Goal: Information Seeking & Learning: Learn about a topic

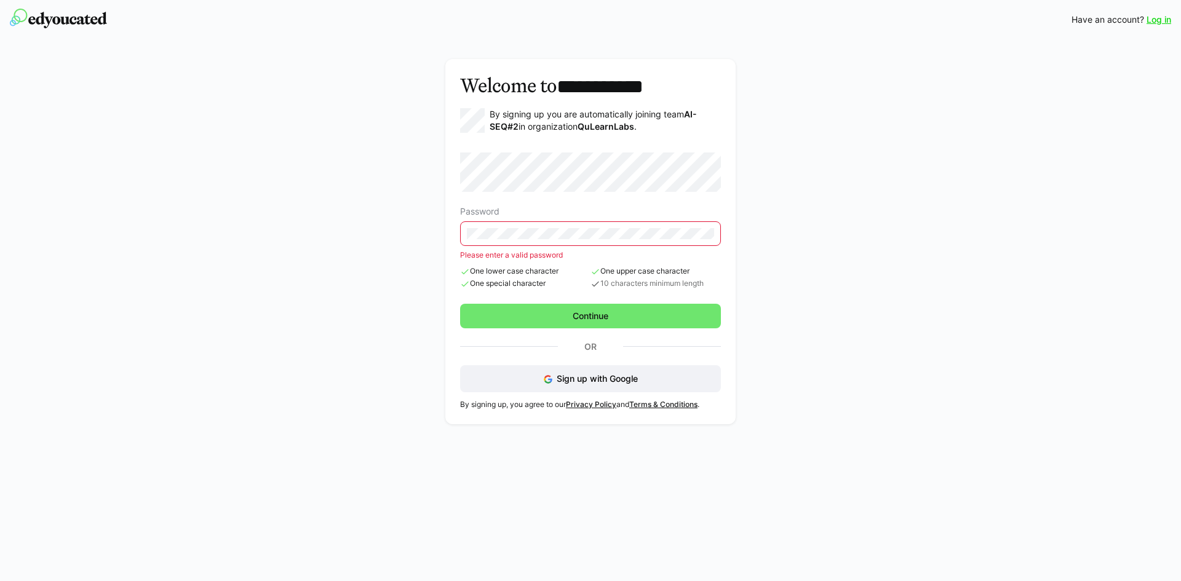
click at [638, 291] on form "Password Please enter a valid password One lower case character One special cha…" at bounding box center [590, 240] width 261 height 176
click at [422, 221] on div "**********" at bounding box center [591, 241] width 710 height 382
click at [616, 373] on span "Sign up with Google" at bounding box center [596, 378] width 81 height 10
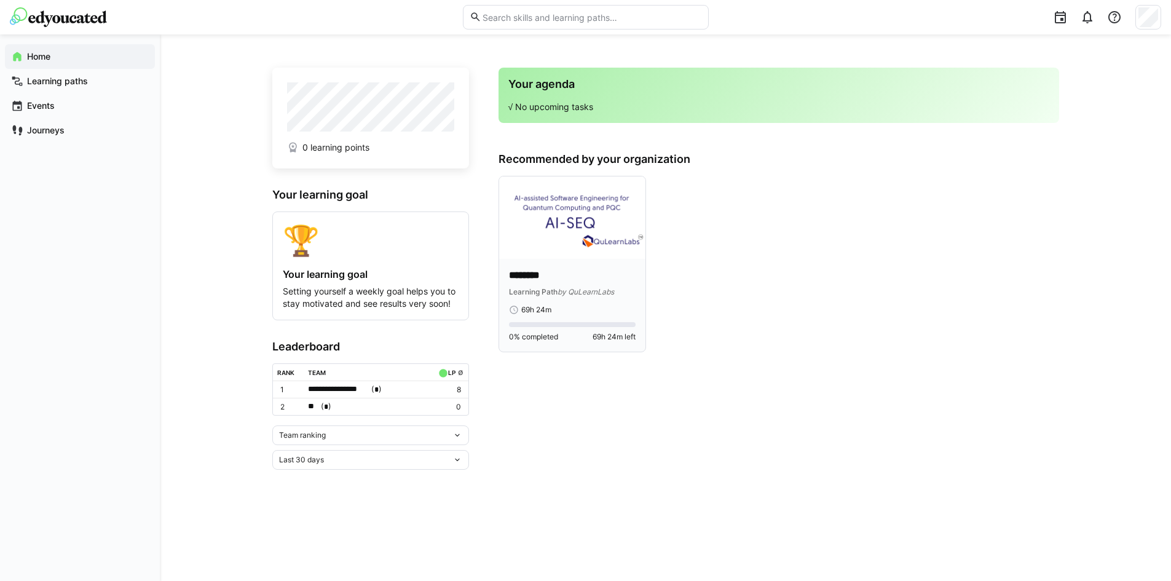
click at [565, 269] on p "********" at bounding box center [572, 276] width 127 height 14
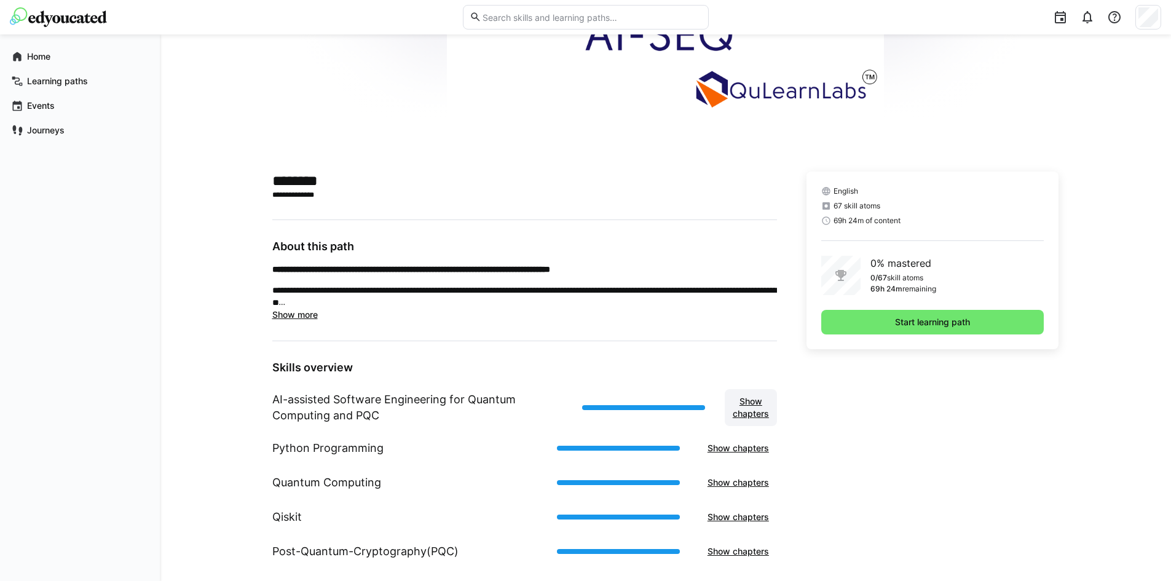
scroll to position [185, 0]
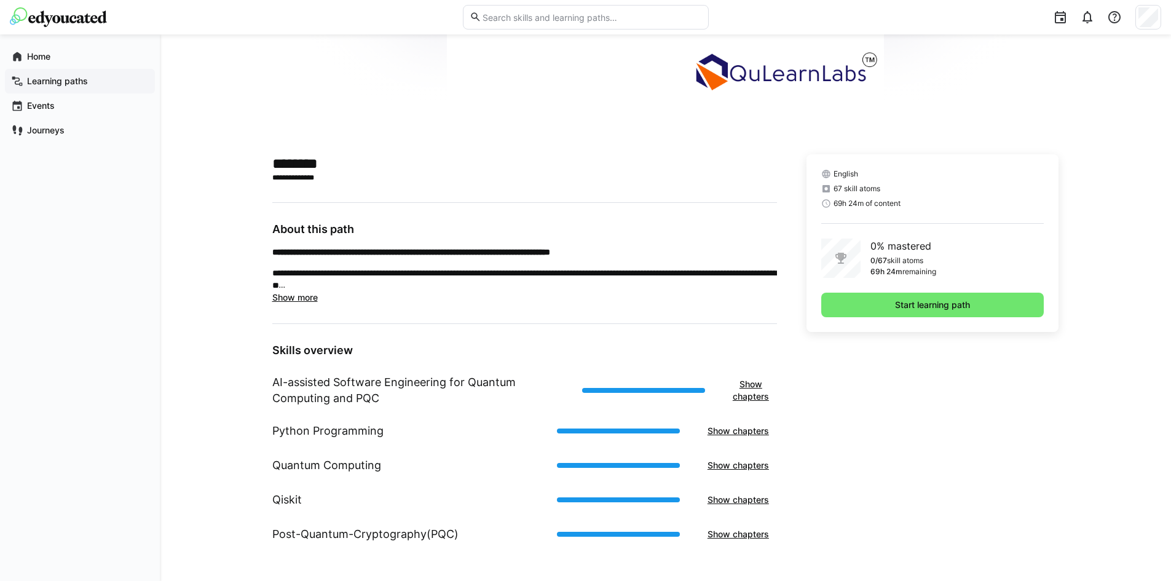
click at [0, 0] on app-navigation-label "Learning paths" at bounding box center [0, 0] width 0 height 0
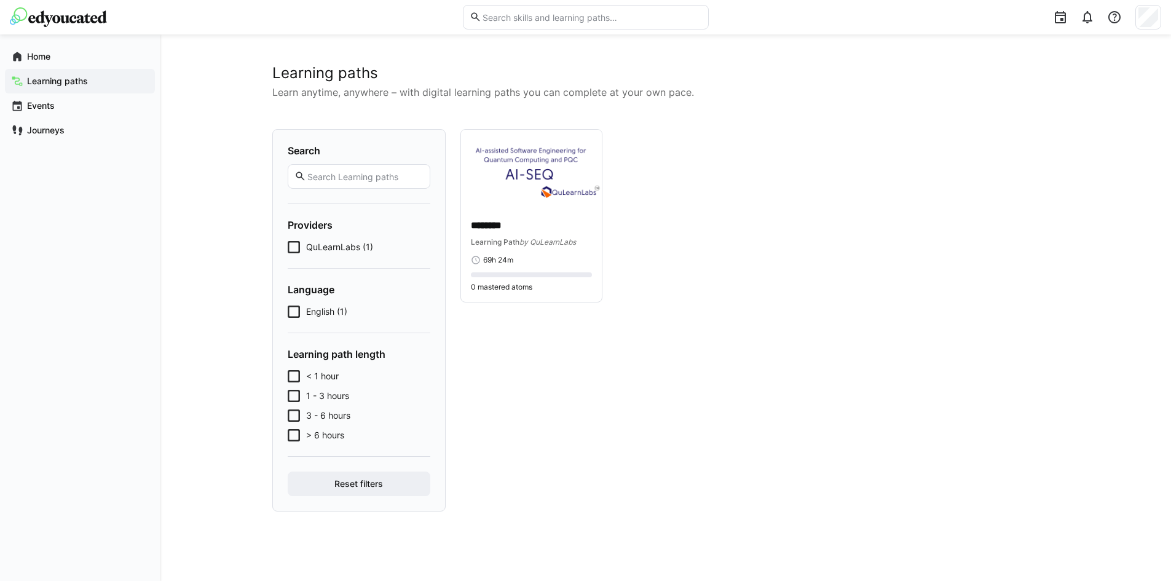
click at [287, 435] on div "Search Providers QuLearnLabs (1) Language English (1) Learning path length < 1 …" at bounding box center [358, 320] width 173 height 382
click at [290, 436] on icon at bounding box center [294, 435] width 12 height 12
click at [290, 437] on icon at bounding box center [294, 435] width 12 height 12
click at [60, 55] on span "Home" at bounding box center [87, 56] width 124 height 12
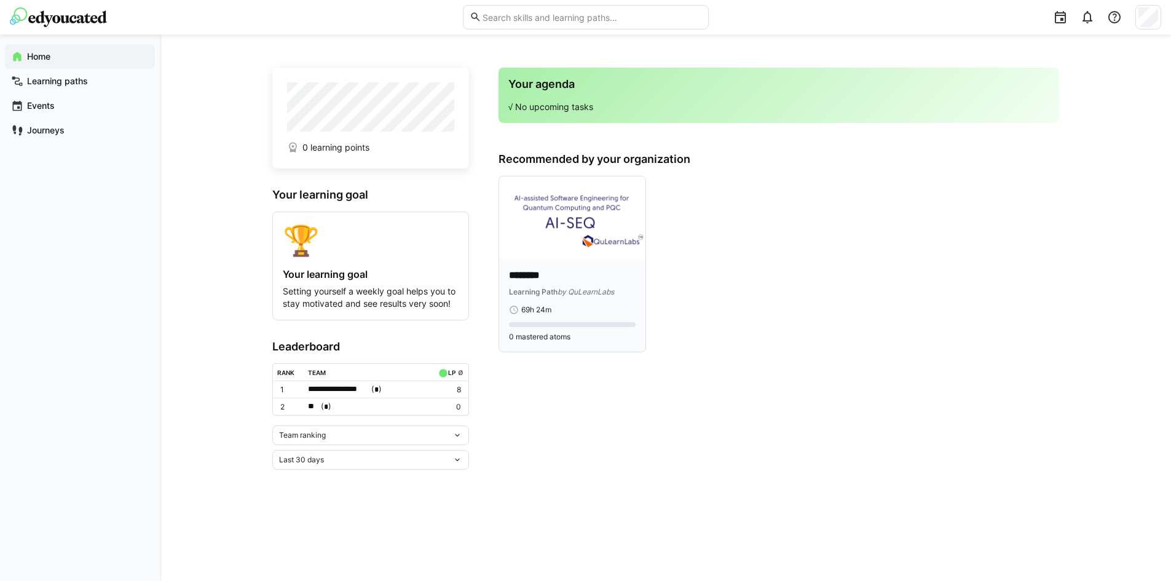
click at [576, 225] on img at bounding box center [572, 217] width 146 height 82
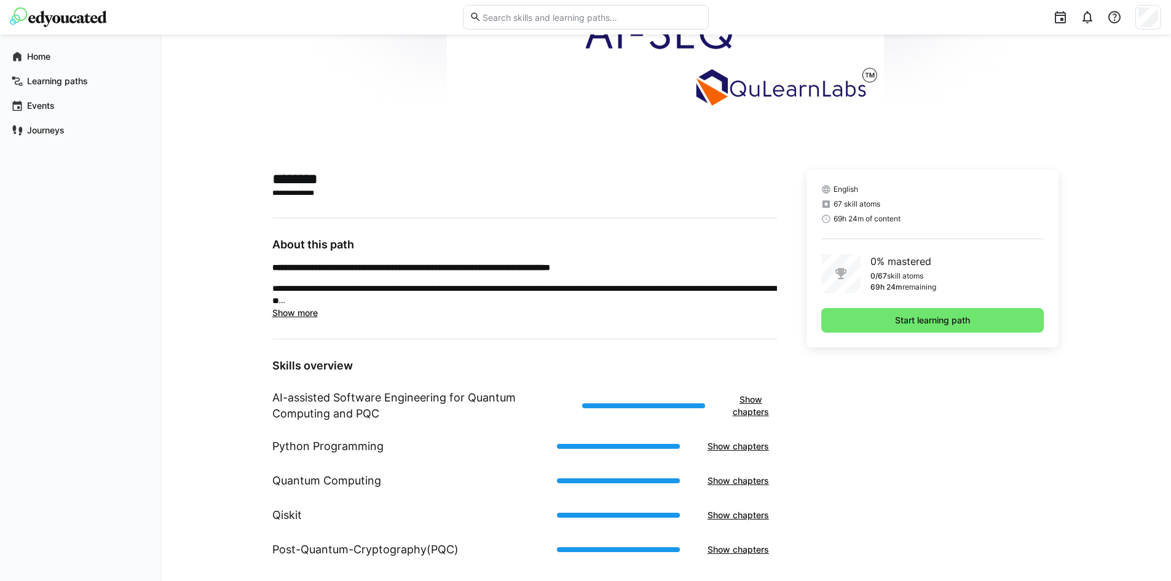
scroll to position [185, 0]
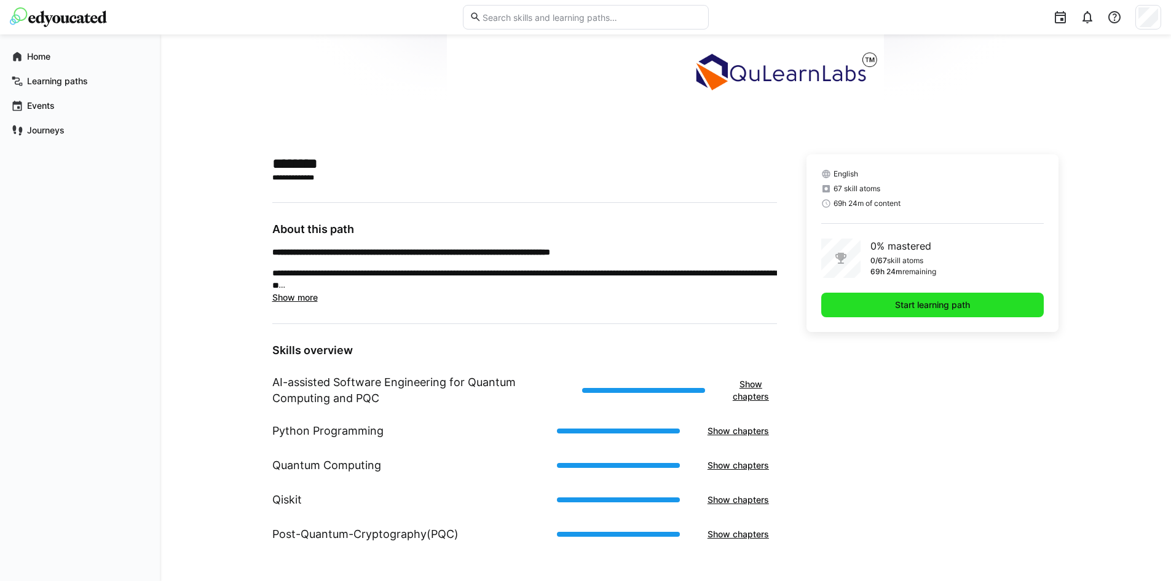
click at [889, 304] on span "Start learning path" at bounding box center [933, 305] width 223 height 25
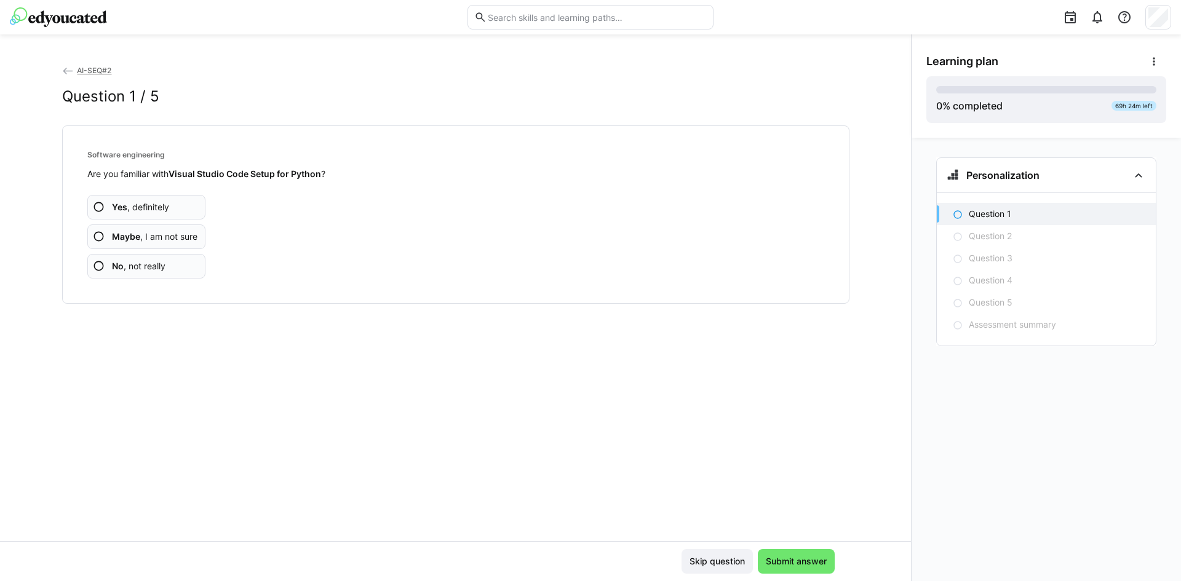
click at [170, 242] on span "Maybe , I am not sure" at bounding box center [154, 237] width 85 height 12
click at [174, 204] on app-assessment-question-radio "Yes , definitely" at bounding box center [146, 207] width 119 height 25
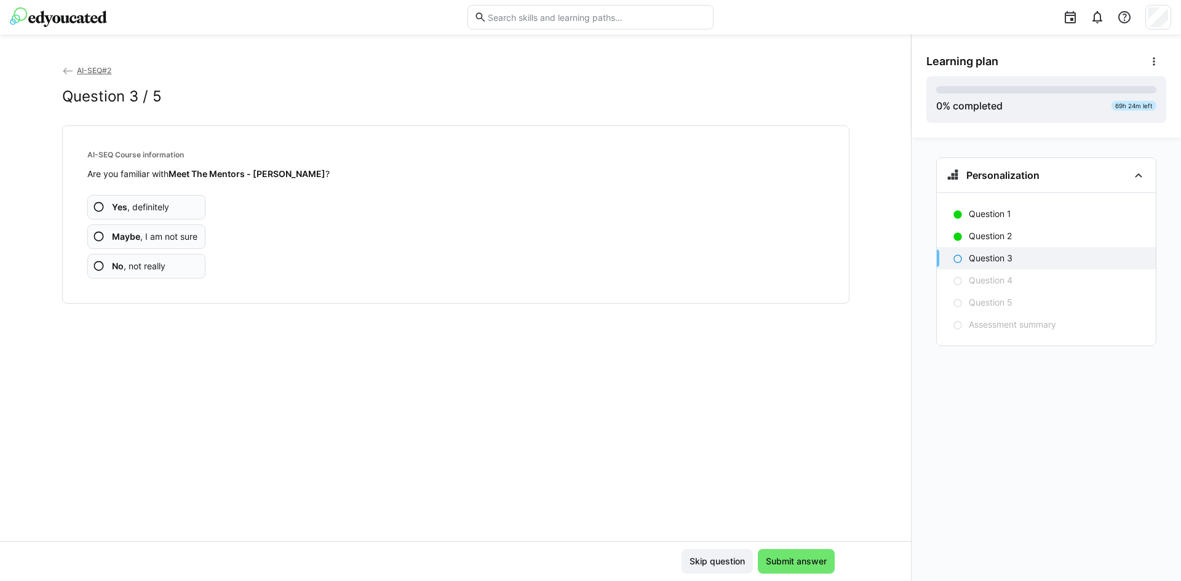
click at [183, 237] on span "Maybe , I am not sure" at bounding box center [154, 237] width 85 height 12
click at [164, 234] on span "Maybe , I am not sure" at bounding box center [154, 237] width 85 height 12
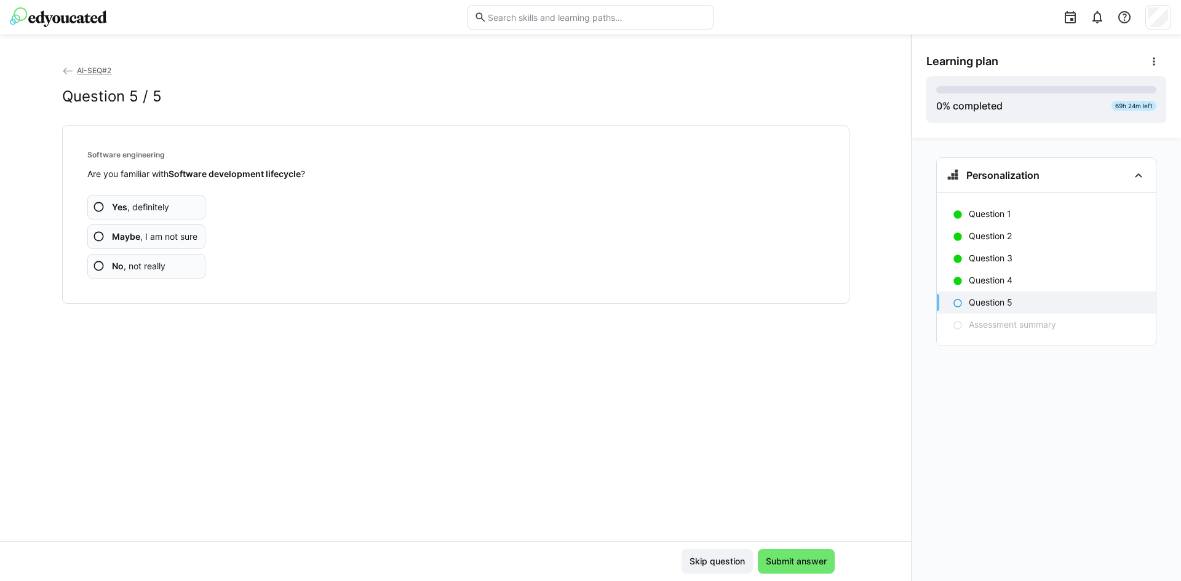
click at [164, 266] on span "No , not really" at bounding box center [138, 266] width 53 height 12
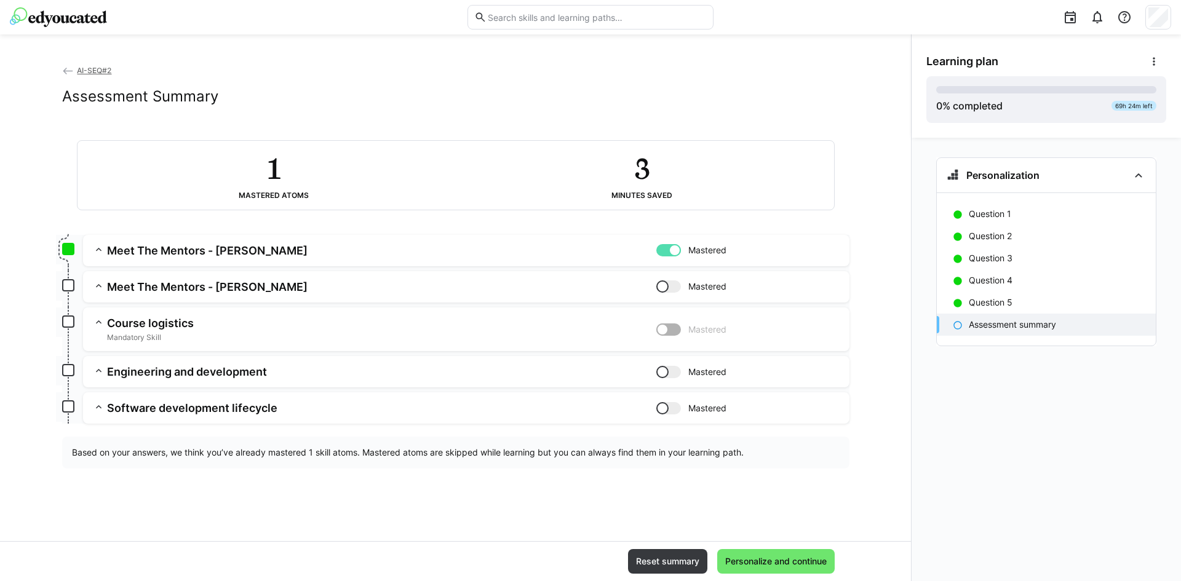
click at [100, 286] on eds-icon at bounding box center [99, 286] width 12 height 12
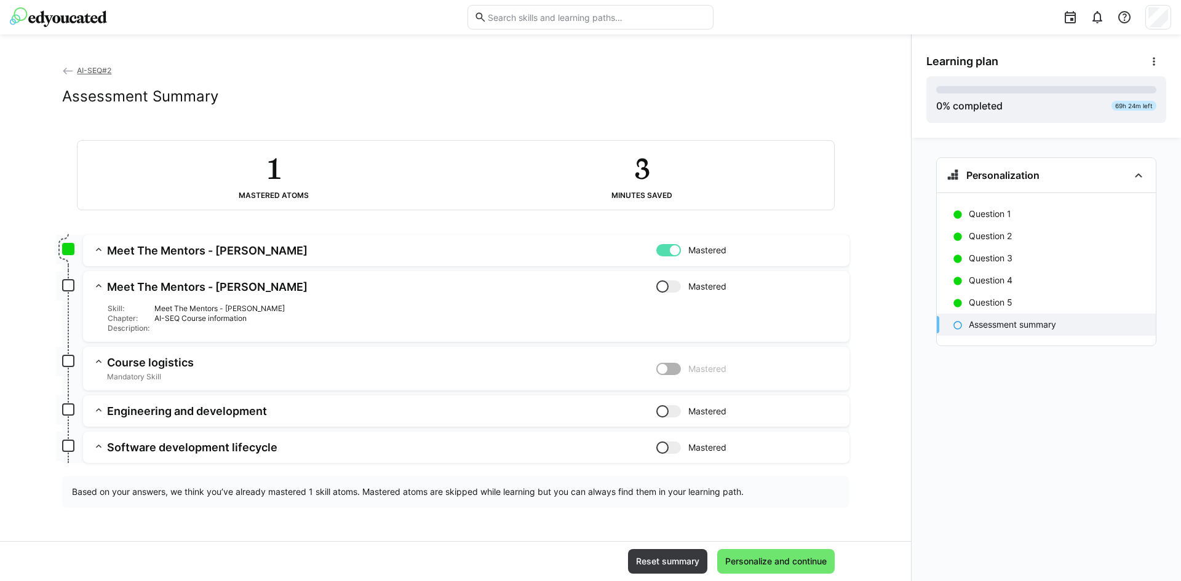
click at [100, 286] on eds-icon at bounding box center [99, 286] width 12 height 12
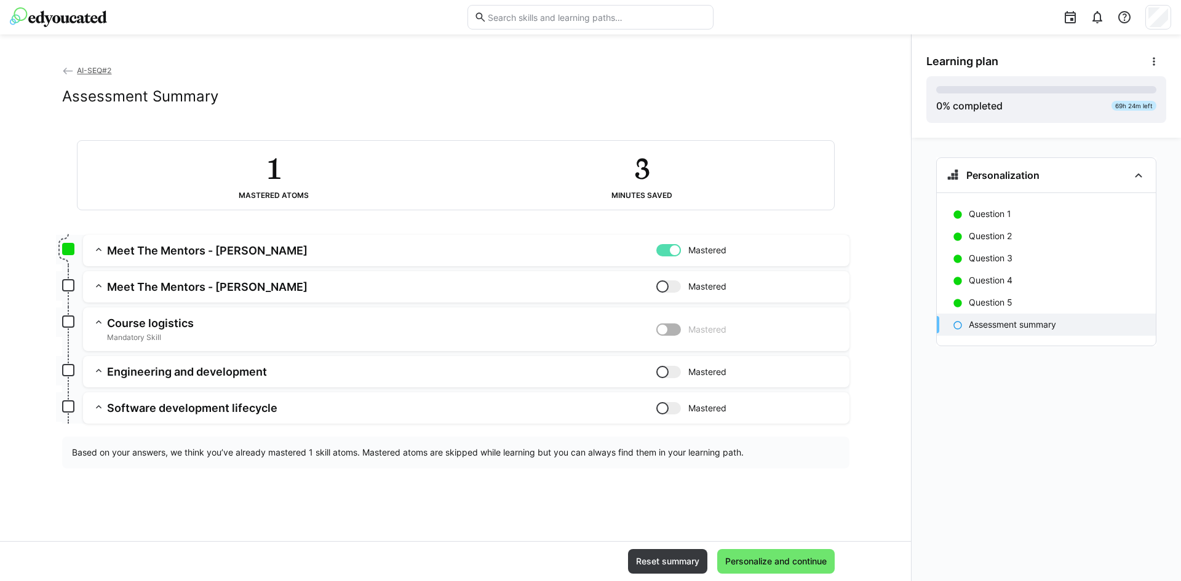
click at [204, 286] on h3 "Meet The Mentors - Pascal" at bounding box center [381, 287] width 549 height 14
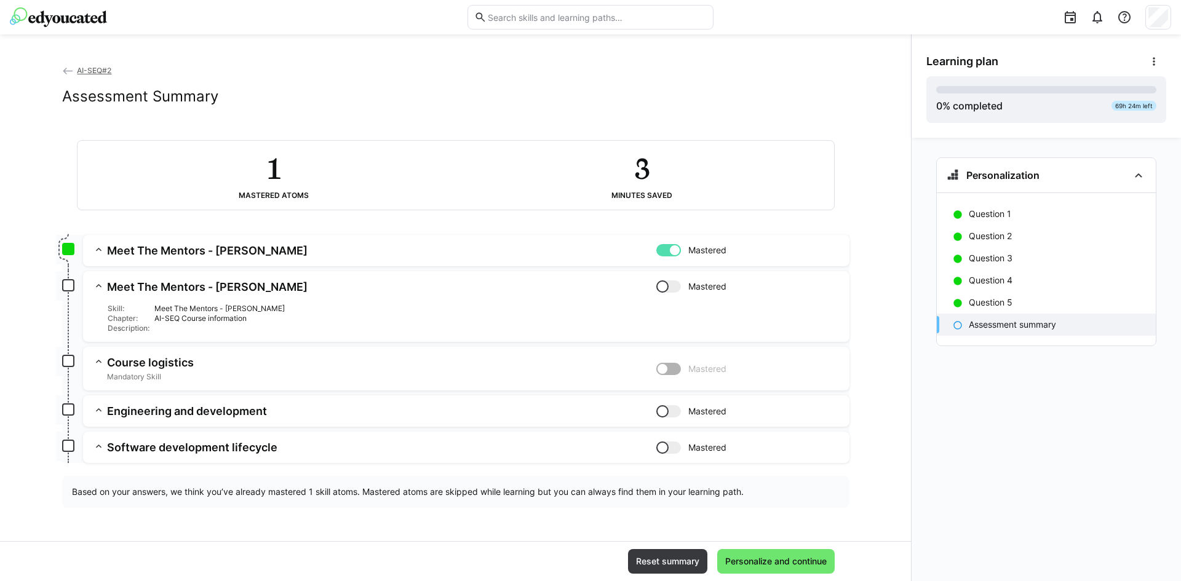
click at [186, 286] on h3 "Meet The Mentors - Pascal" at bounding box center [381, 287] width 549 height 14
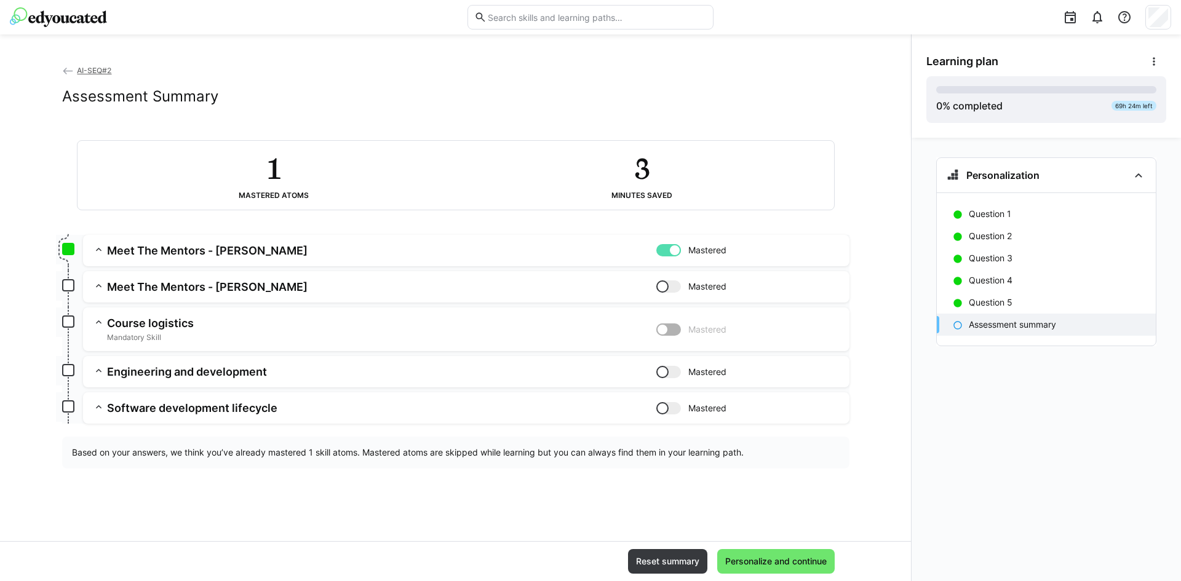
click at [67, 285] on app-box at bounding box center [68, 285] width 12 height 12
click at [170, 329] on h3 "Course logistics" at bounding box center [381, 323] width 549 height 14
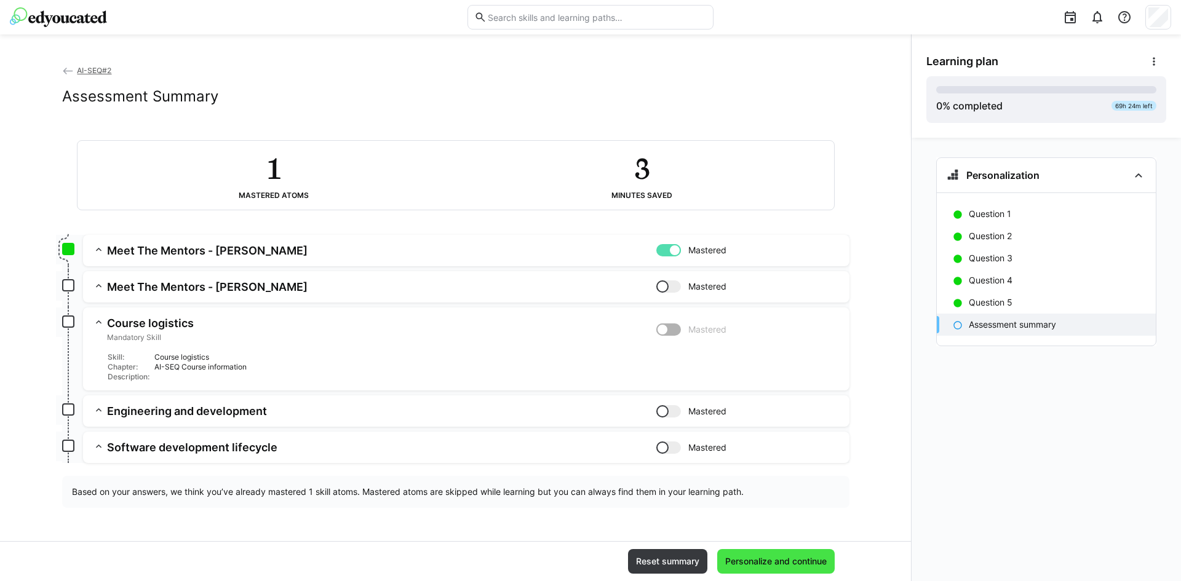
click at [752, 564] on span "Personalize and continue" at bounding box center [775, 561] width 105 height 12
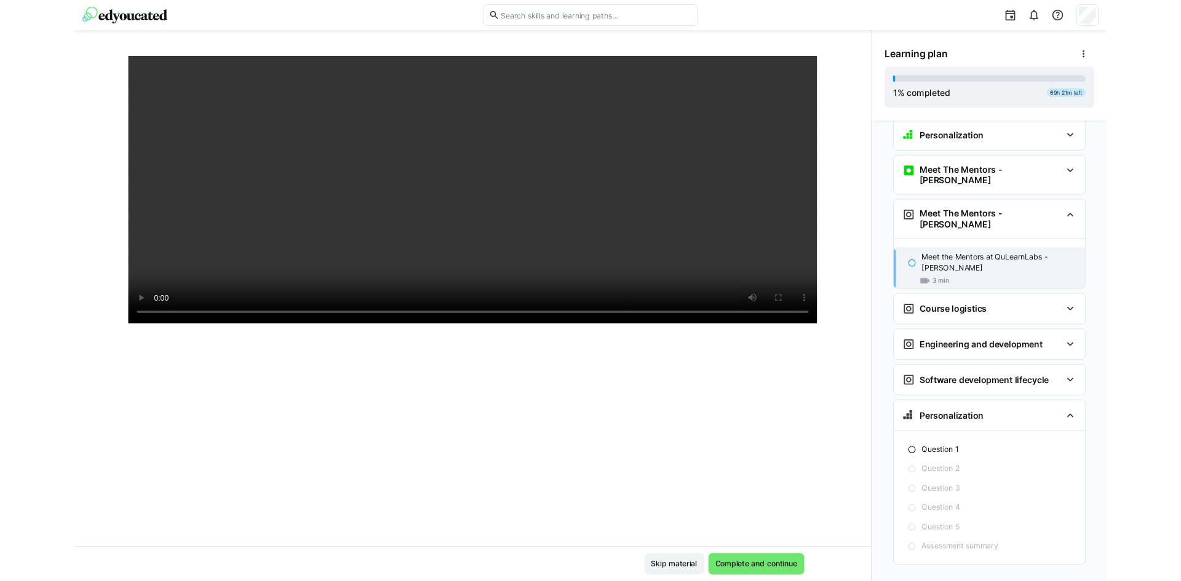
scroll to position [53, 0]
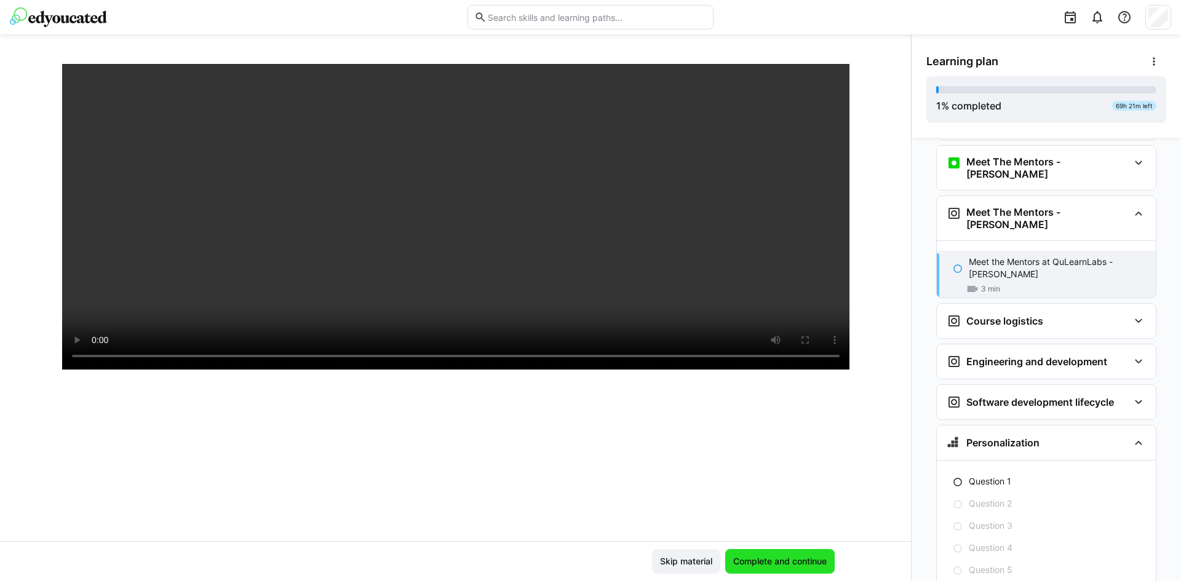
click at [751, 565] on span "Complete and continue" at bounding box center [779, 561] width 97 height 12
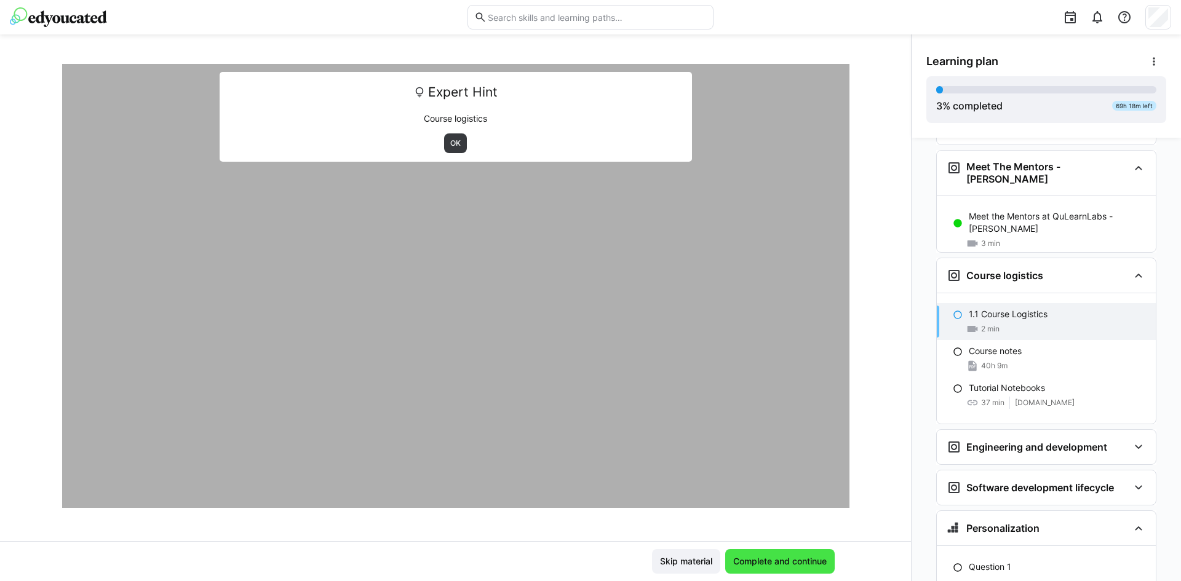
scroll to position [104, 0]
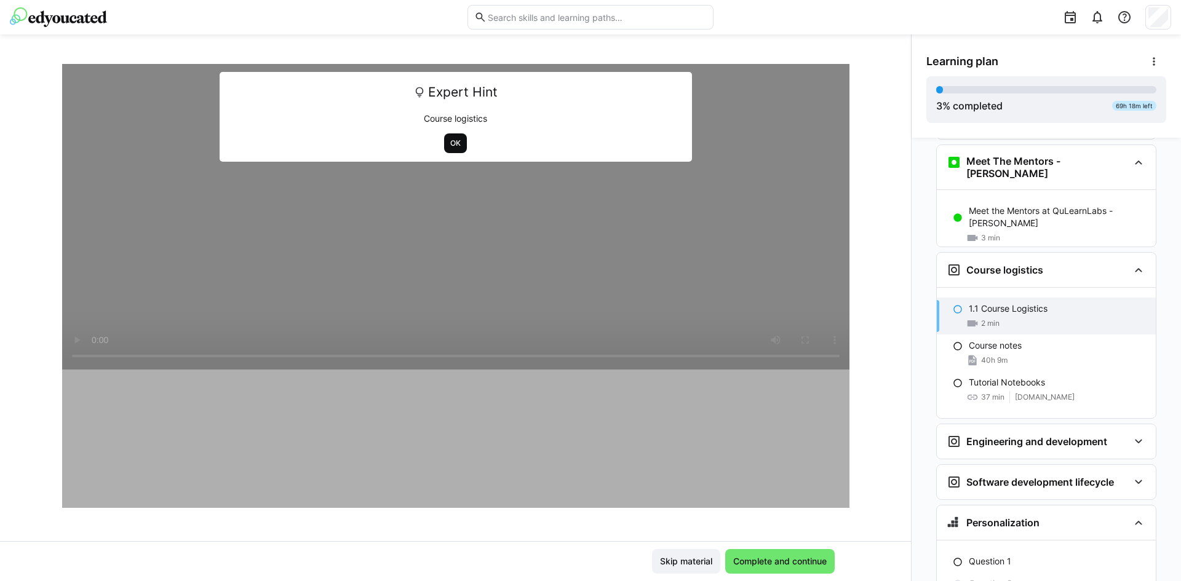
click at [451, 140] on span "OK" at bounding box center [455, 143] width 13 height 10
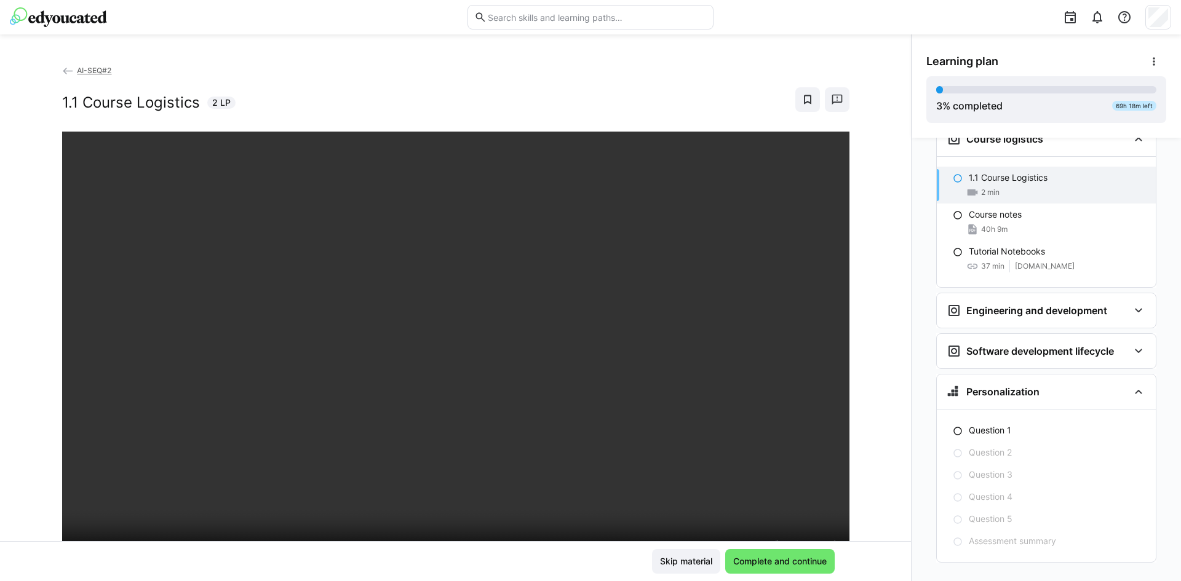
scroll to position [103, 0]
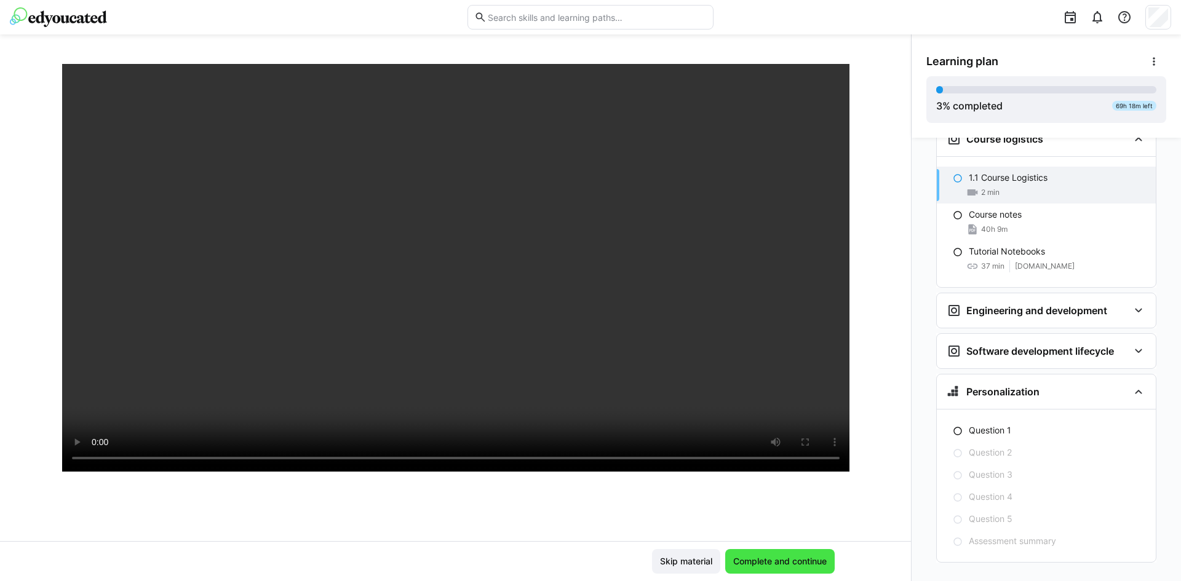
click at [777, 563] on span "Complete and continue" at bounding box center [779, 561] width 97 height 12
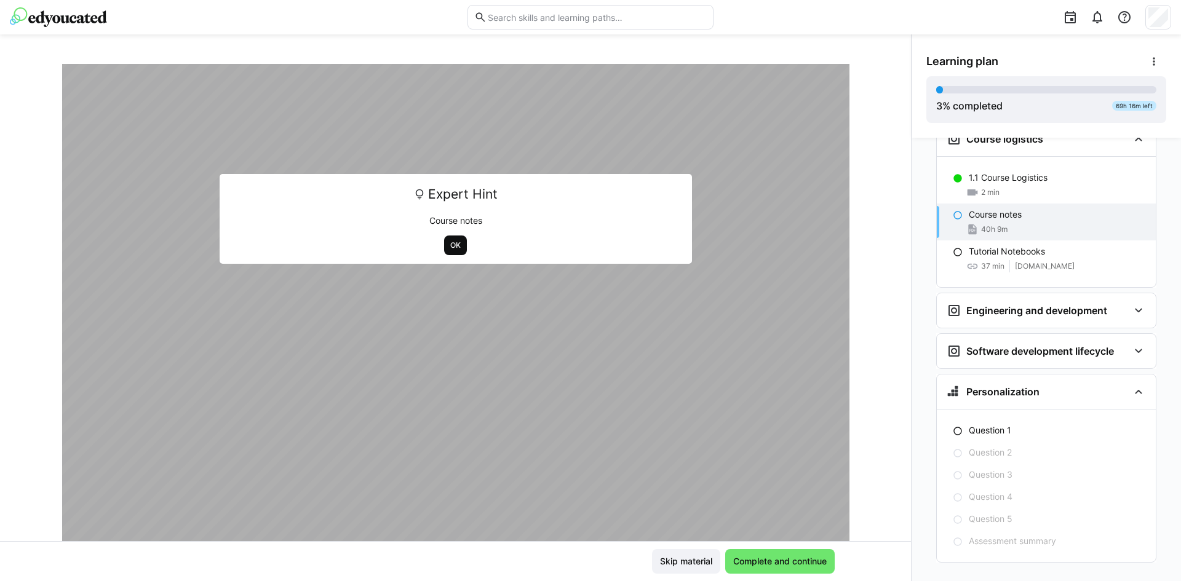
click at [451, 243] on span "OK" at bounding box center [455, 245] width 13 height 10
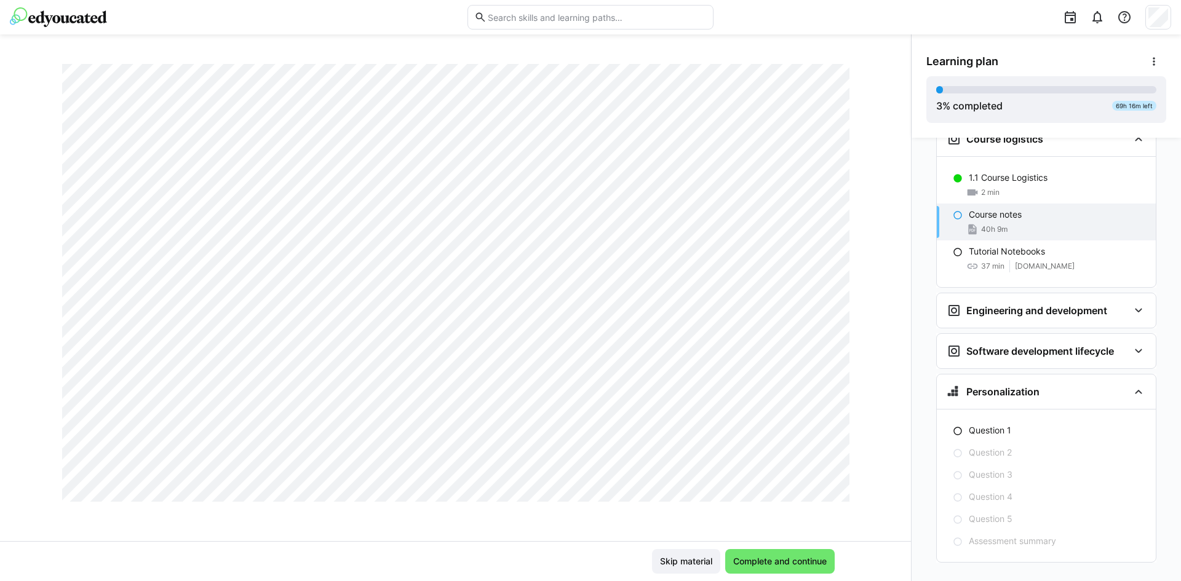
scroll to position [4407, 0]
click at [781, 556] on span "Complete and continue" at bounding box center [779, 561] width 97 height 12
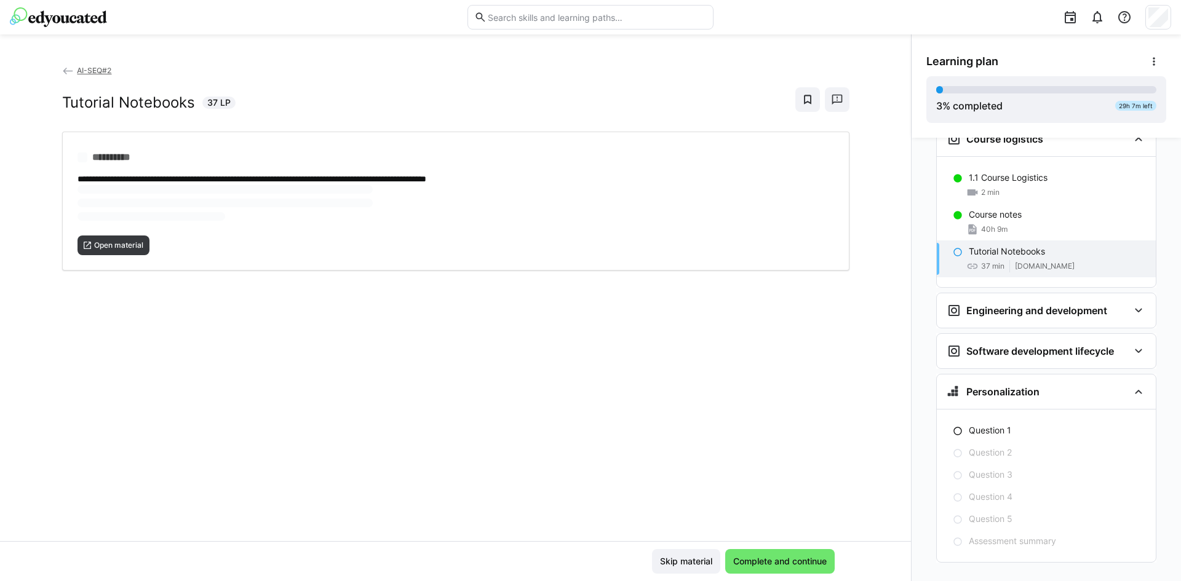
scroll to position [0, 0]
drag, startPoint x: 120, startPoint y: 207, endPoint x: 113, endPoint y: 200, distance: 9.6
click at [113, 200] on span "Open material" at bounding box center [119, 205] width 52 height 10
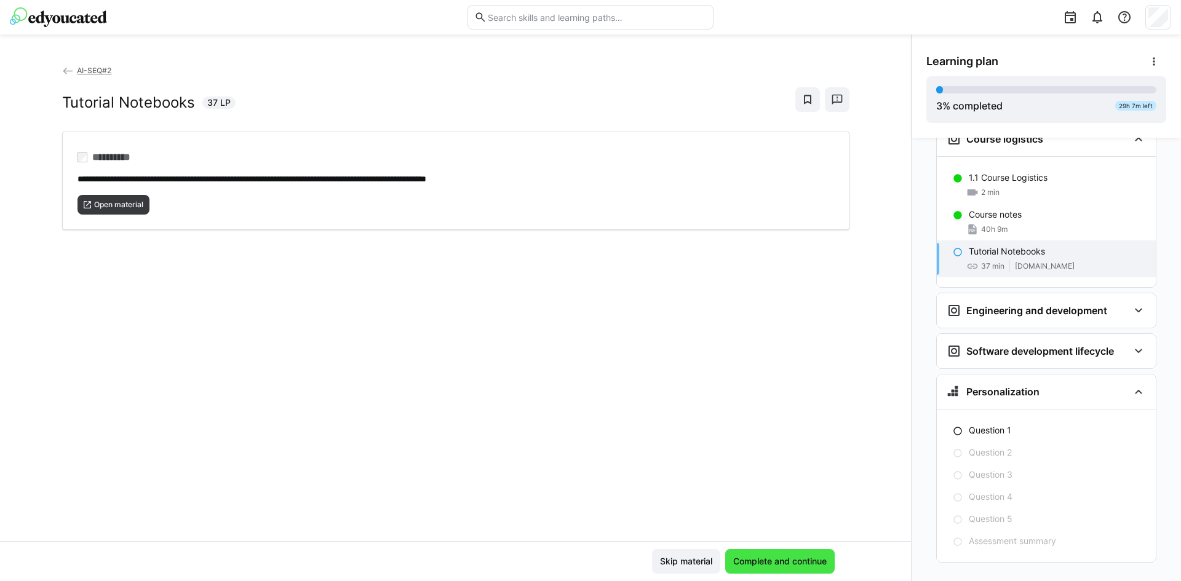
click at [760, 553] on span "Complete and continue" at bounding box center [779, 561] width 109 height 25
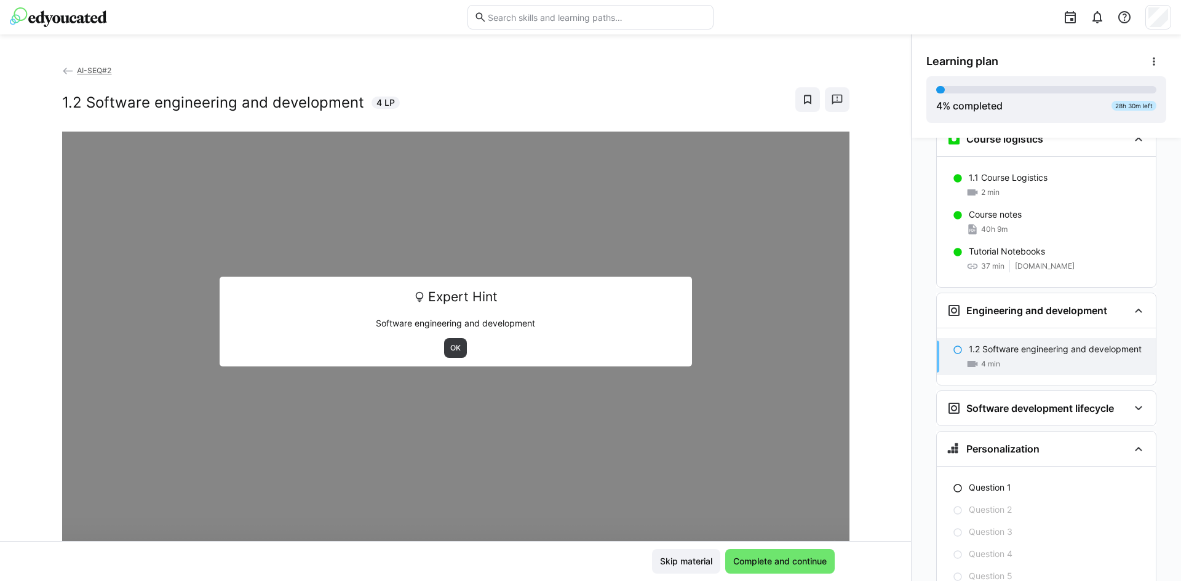
click at [453, 337] on div "Expert Hint Software engineering and development OK" at bounding box center [456, 322] width 472 height 90
click at [449, 347] on span "OK" at bounding box center [455, 348] width 13 height 10
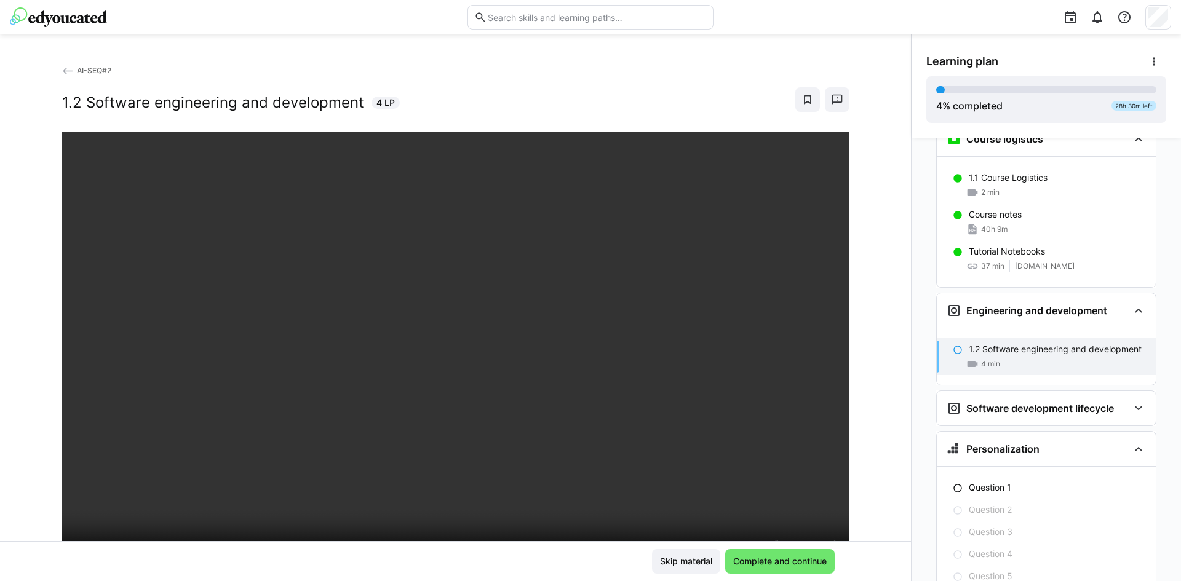
scroll to position [103, 0]
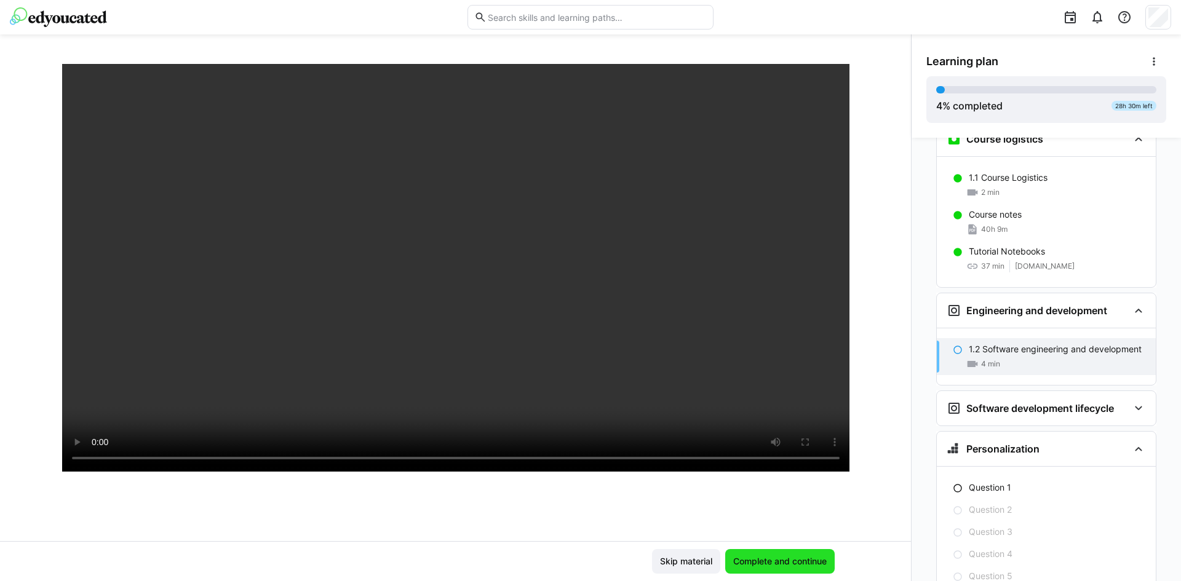
click at [765, 560] on span "Complete and continue" at bounding box center [779, 561] width 97 height 12
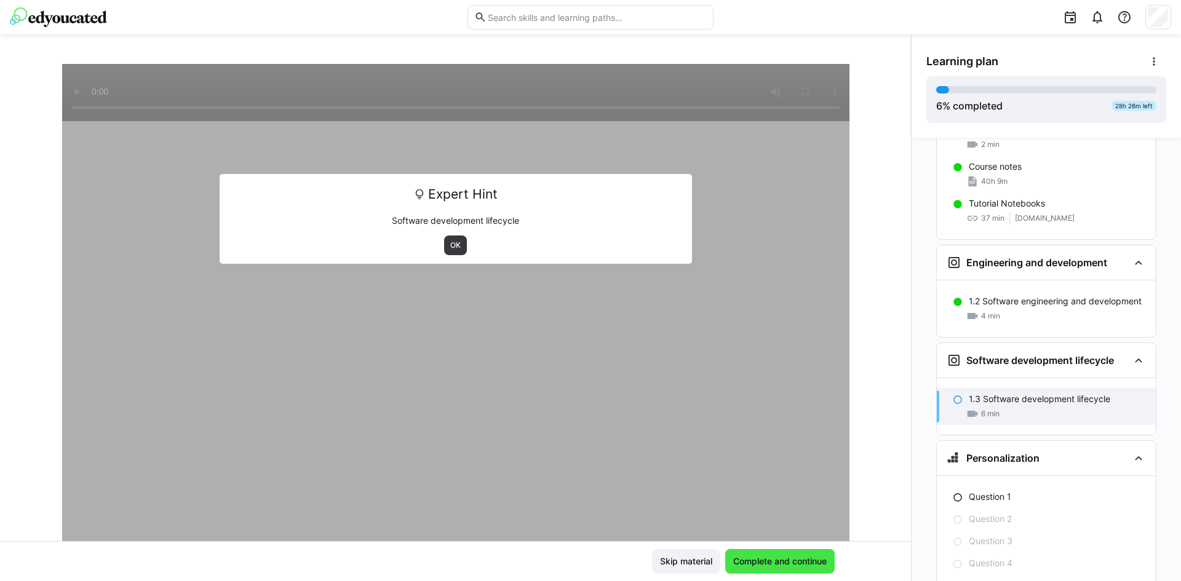
scroll to position [292, 0]
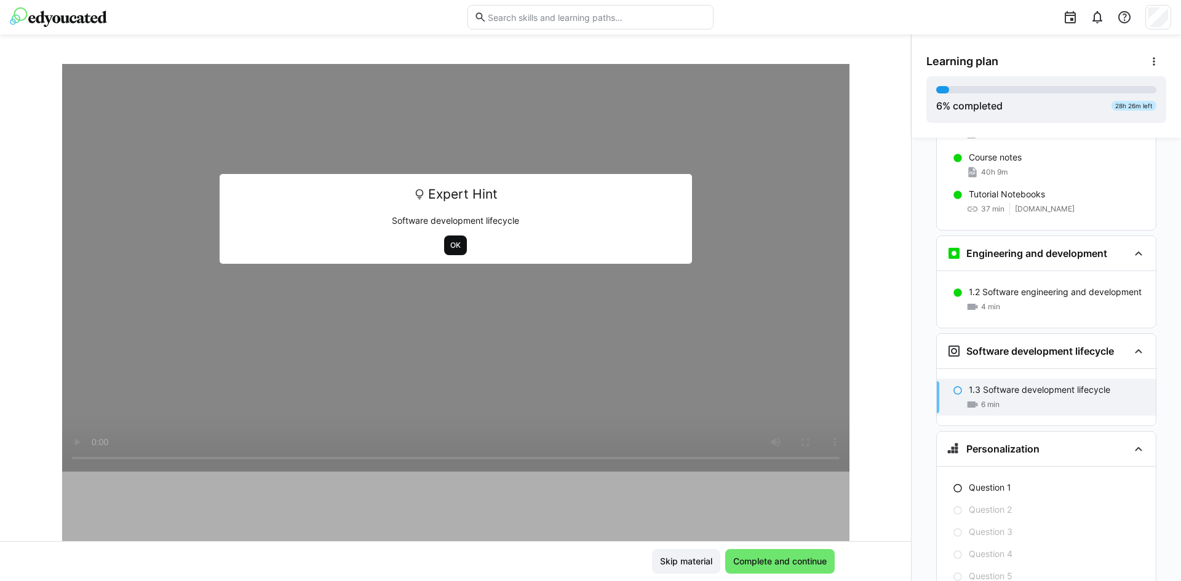
click at [449, 242] on span "OK" at bounding box center [455, 245] width 13 height 10
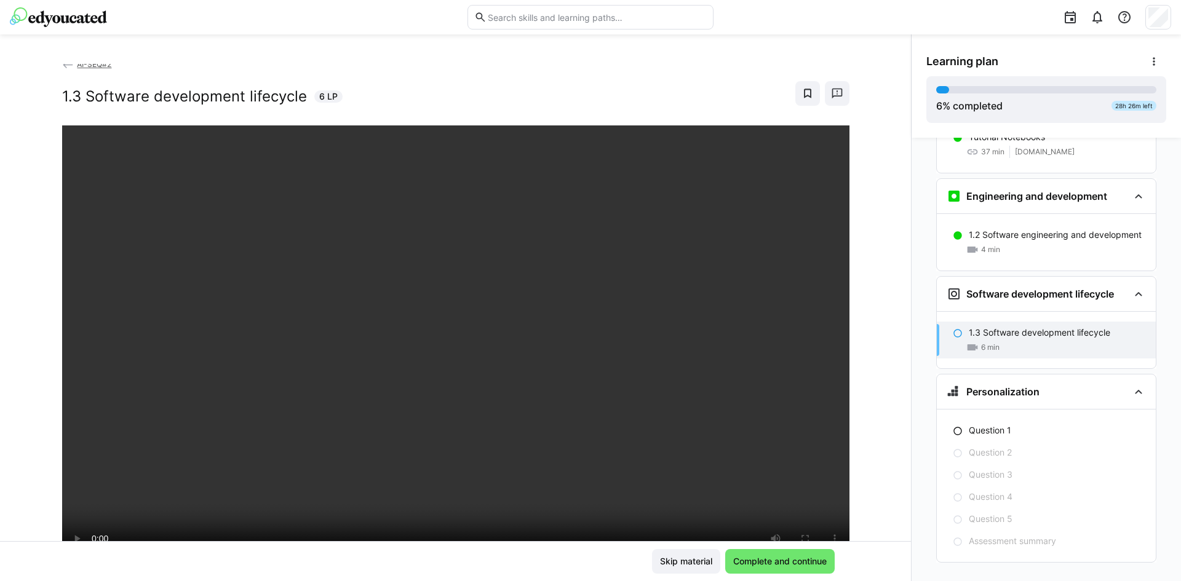
scroll to position [108, 0]
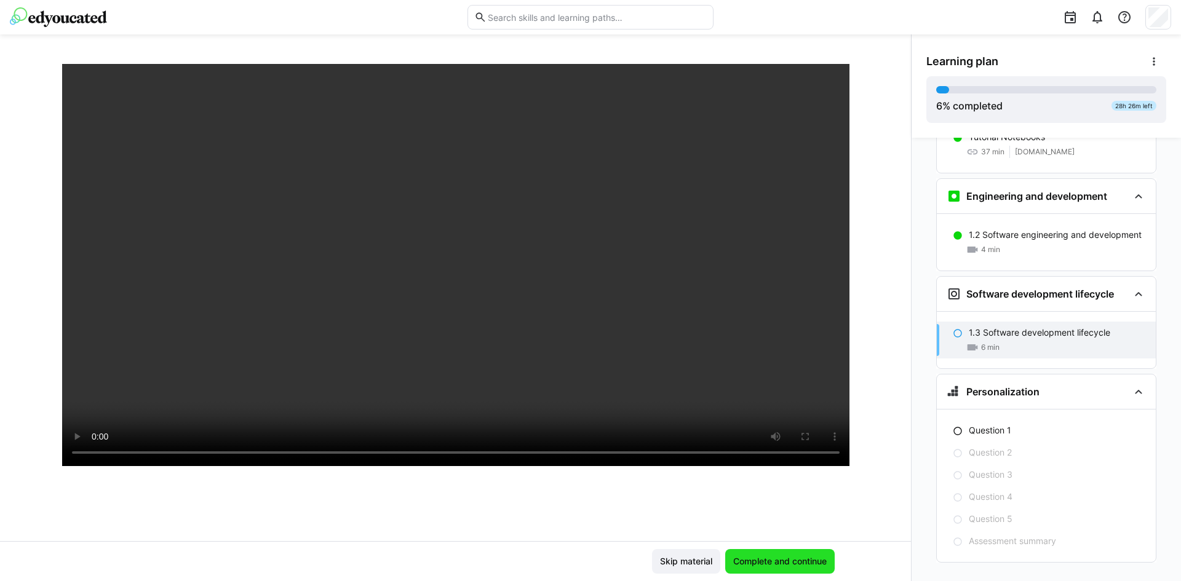
click at [778, 565] on span "Complete and continue" at bounding box center [779, 561] width 97 height 12
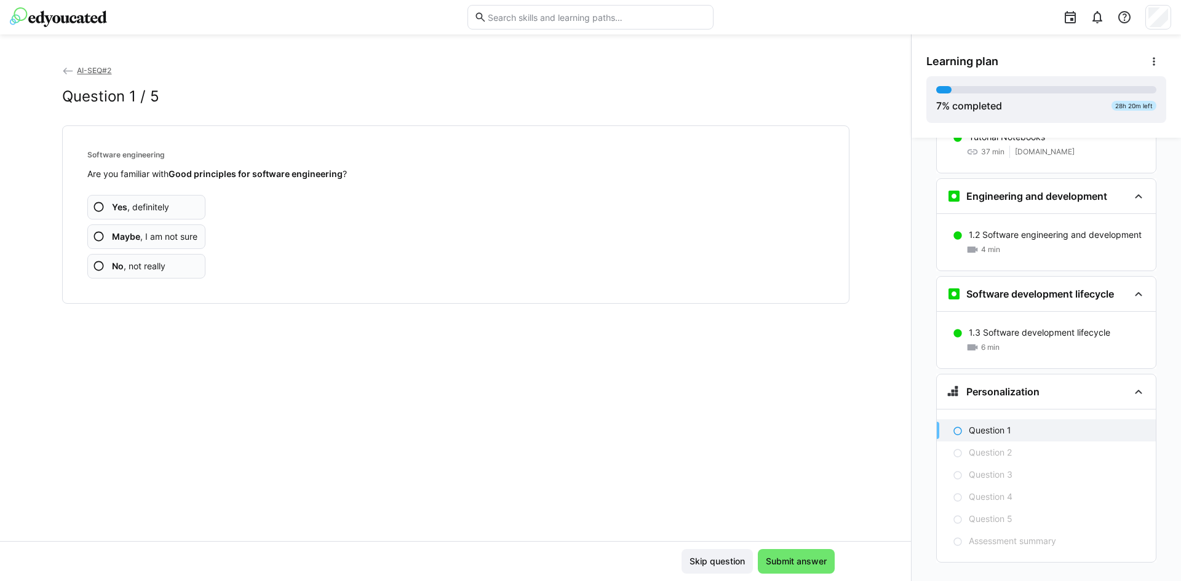
click at [180, 202] on app-assessment-question-radio "Yes , definitely" at bounding box center [146, 207] width 119 height 25
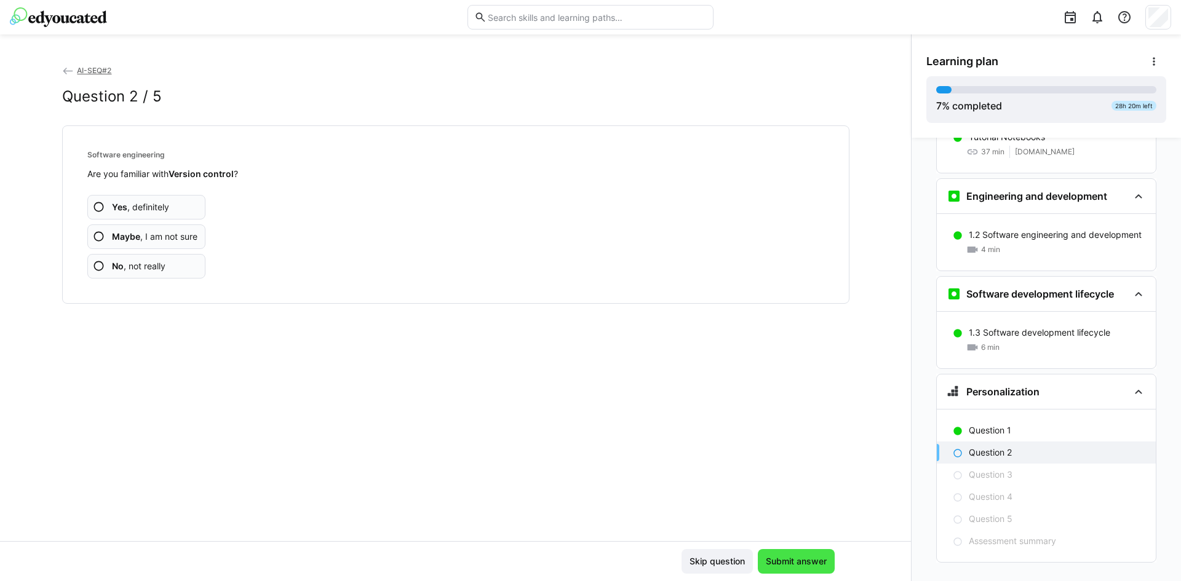
click at [793, 558] on span "Submit answer" at bounding box center [796, 561] width 65 height 12
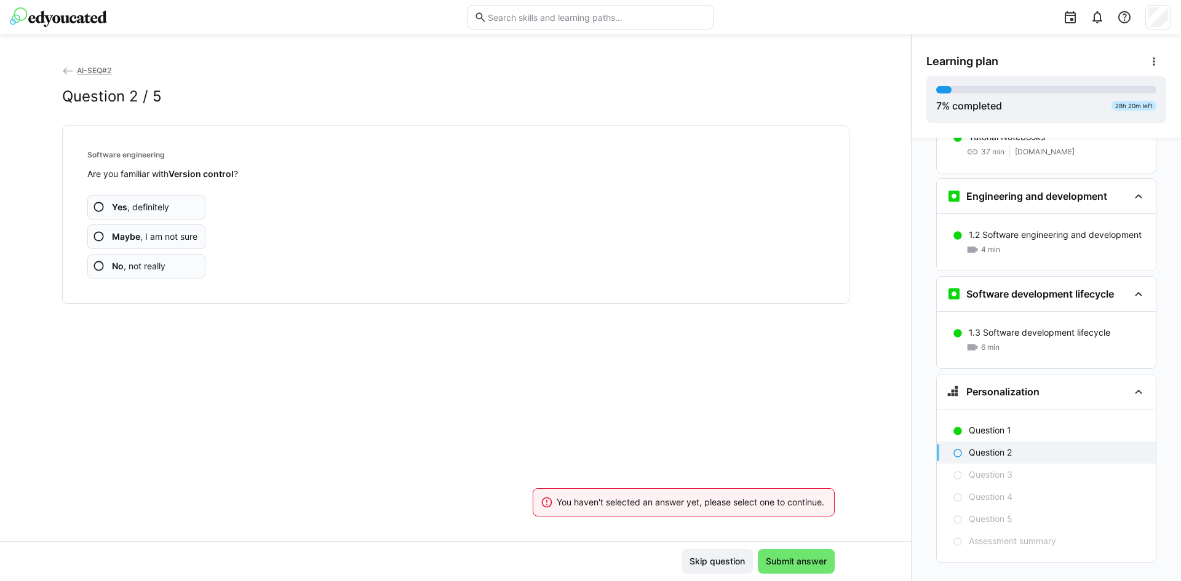
click at [250, 254] on div "Yes , definitely Maybe , I am not sure No , not really" at bounding box center [455, 229] width 737 height 98
click at [165, 270] on app-assessment-question-radio "No , not really" at bounding box center [146, 266] width 119 height 25
click at [177, 259] on app-assessment-question-radio "No , not really" at bounding box center [146, 266] width 119 height 25
click at [165, 205] on span "Yes , definitely" at bounding box center [140, 207] width 57 height 12
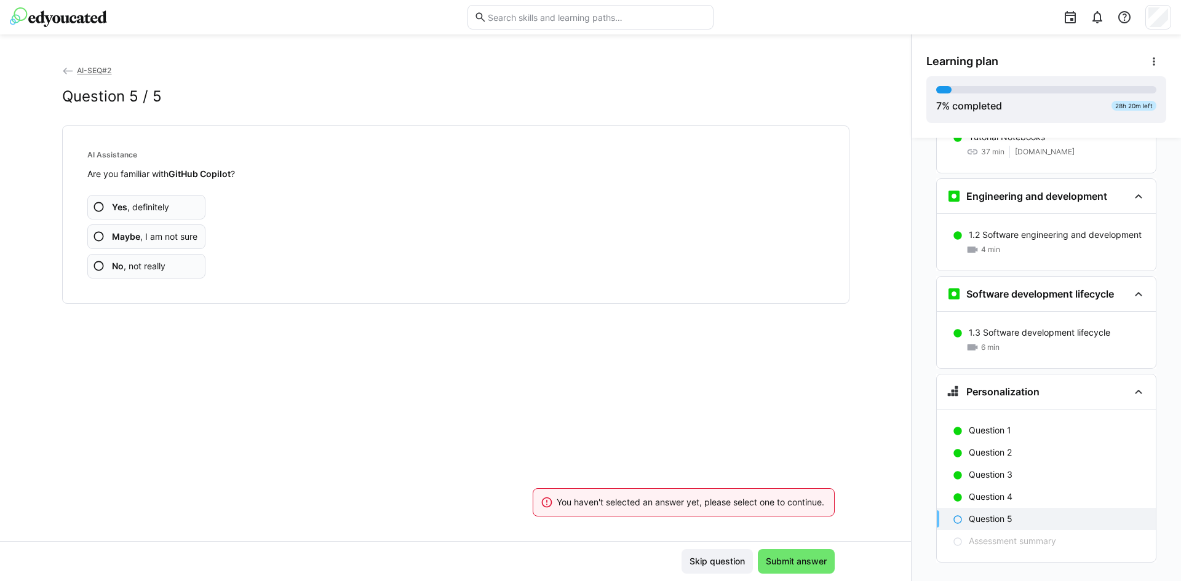
click at [172, 268] on app-assessment-question-radio "No , not really" at bounding box center [146, 266] width 119 height 25
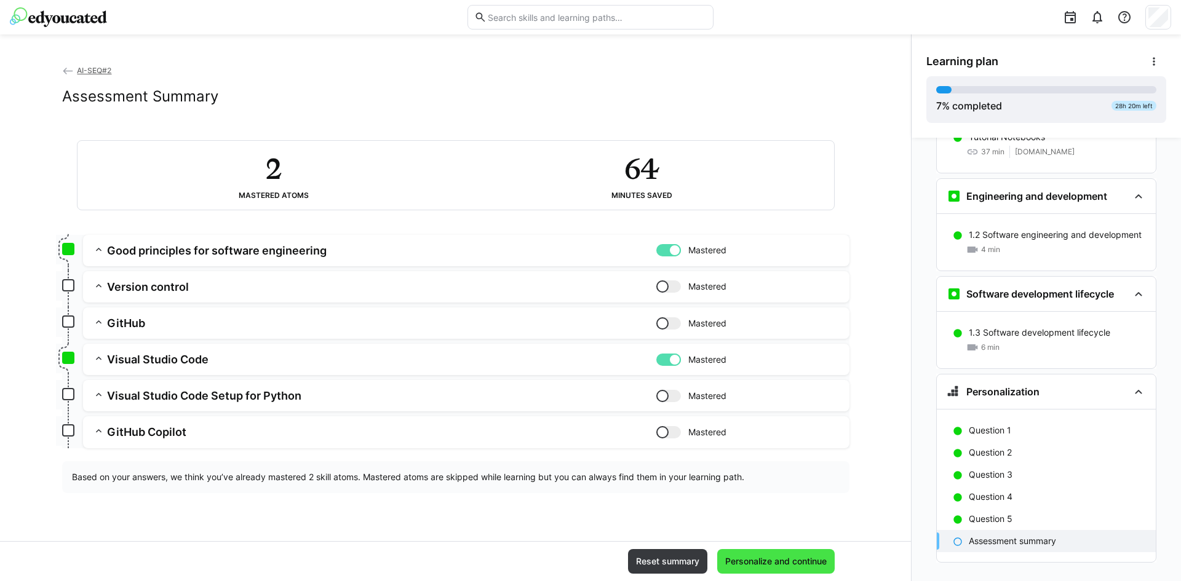
click at [791, 556] on span "Personalize and continue" at bounding box center [775, 561] width 105 height 12
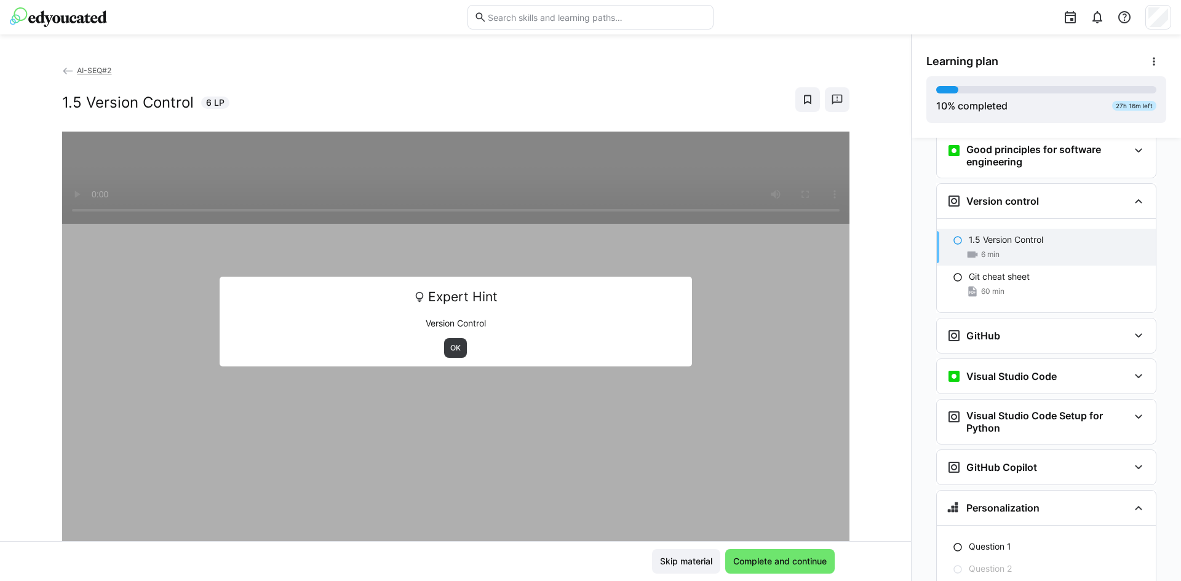
scroll to position [653, 0]
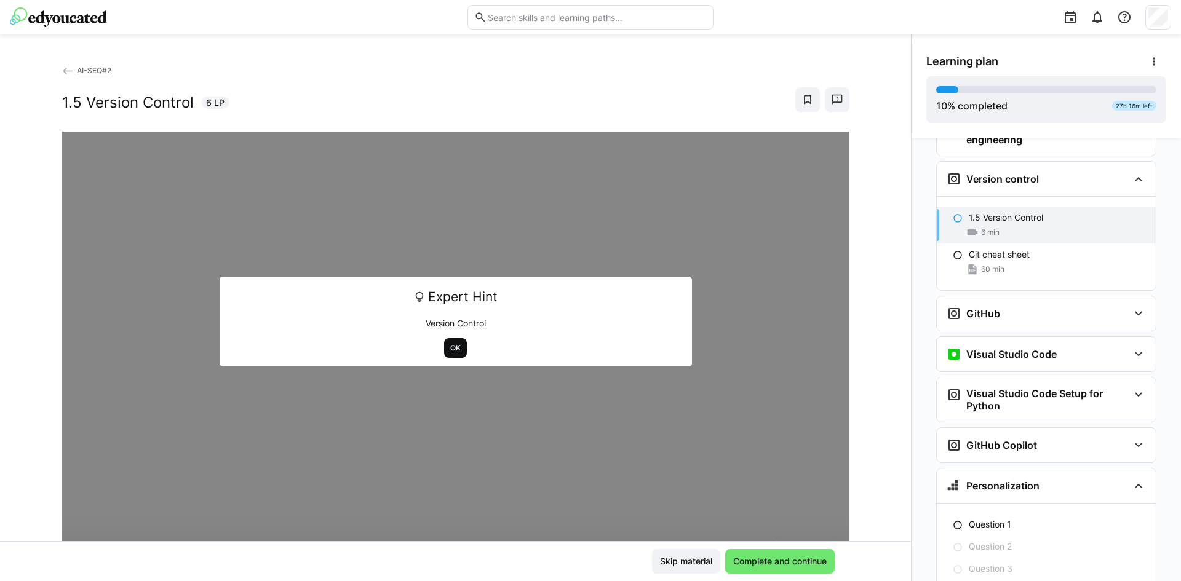
click at [456, 346] on span "OK" at bounding box center [455, 348] width 23 height 20
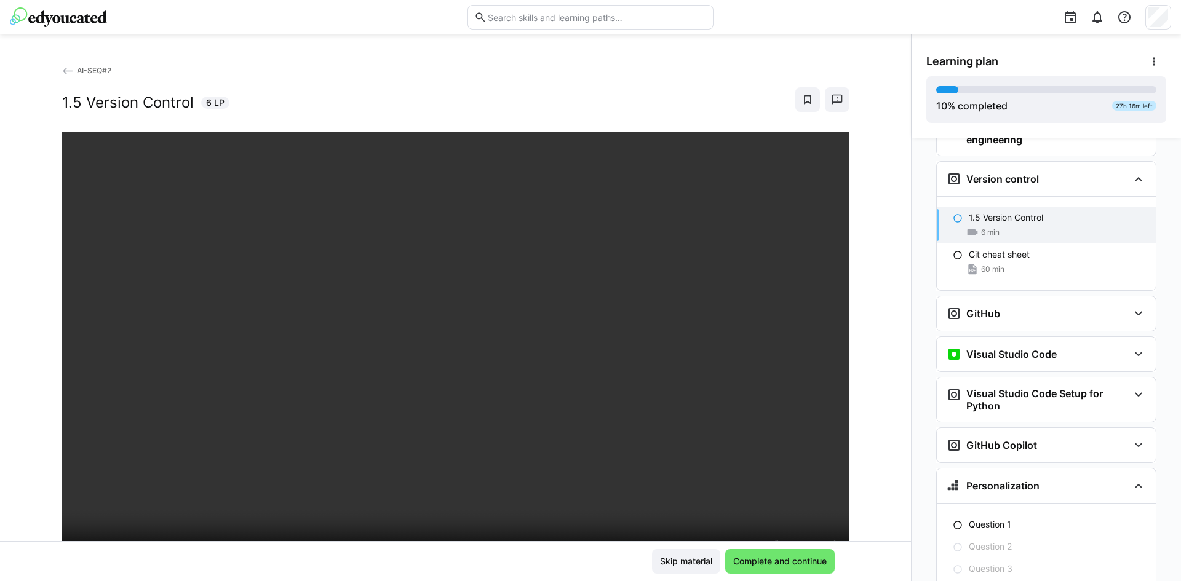
scroll to position [103, 0]
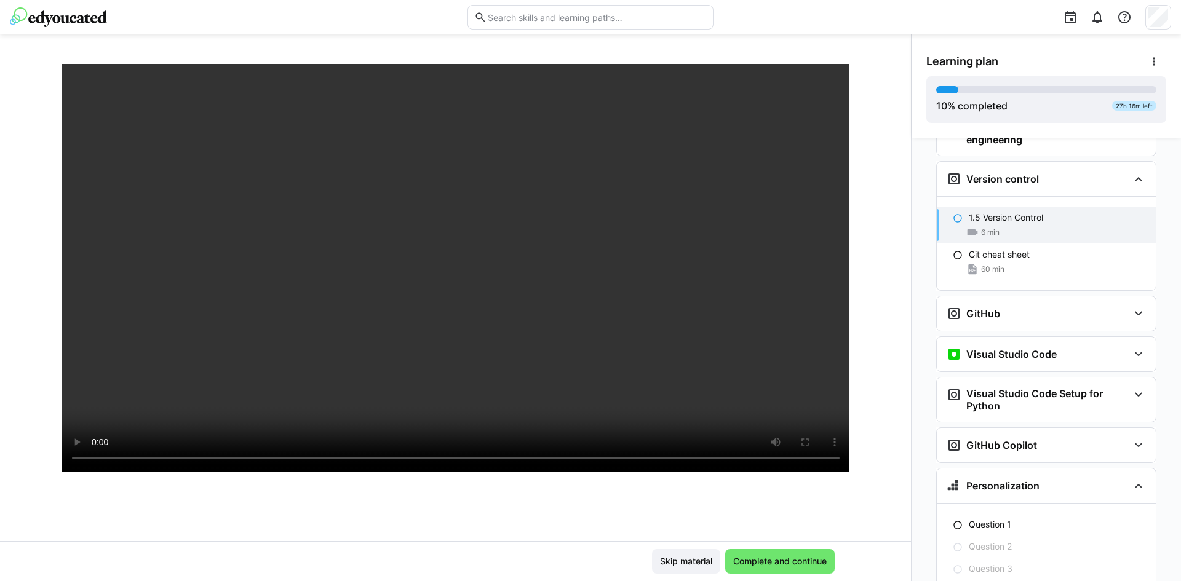
click at [675, 502] on div at bounding box center [455, 319] width 787 height 581
click at [757, 566] on span "Complete and continue" at bounding box center [779, 561] width 97 height 12
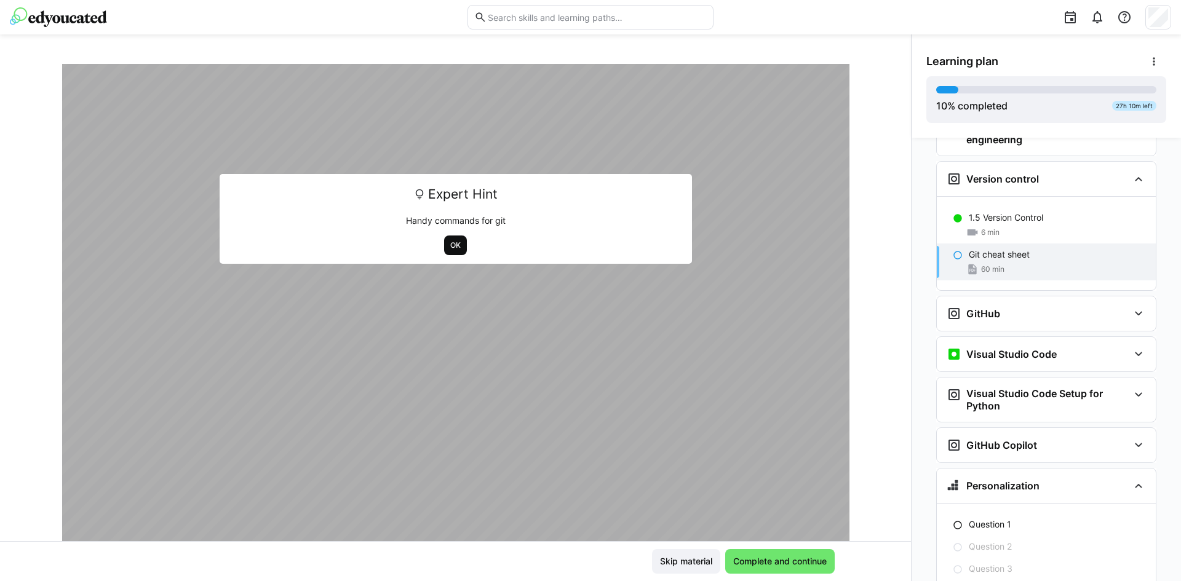
click at [449, 244] on span "OK" at bounding box center [455, 245] width 13 height 10
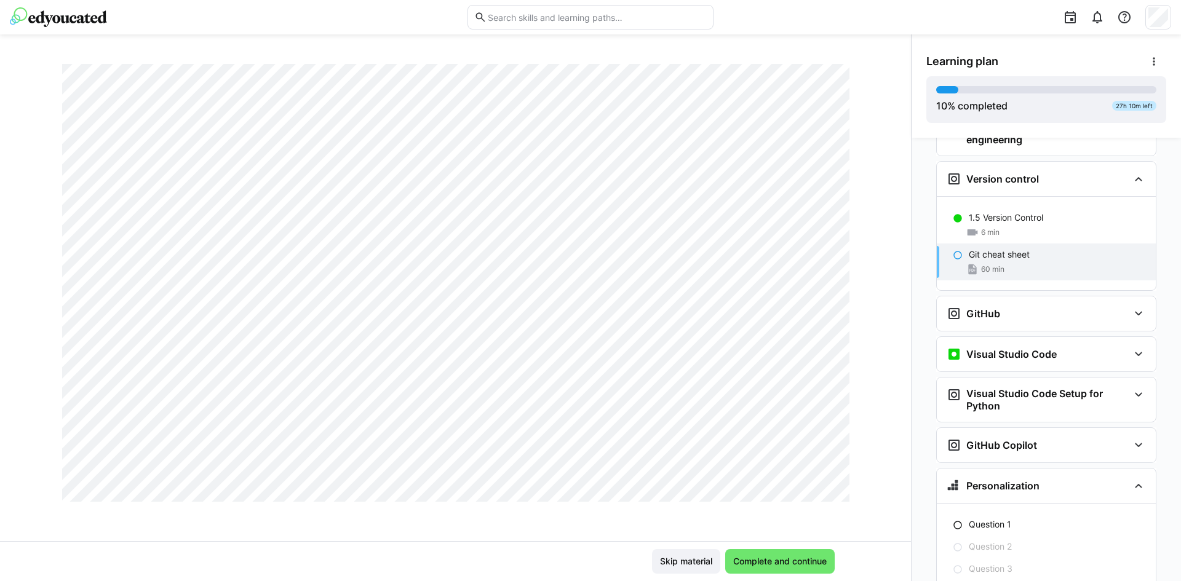
scroll to position [1639, 0]
click at [770, 560] on span "Complete and continue" at bounding box center [779, 561] width 97 height 12
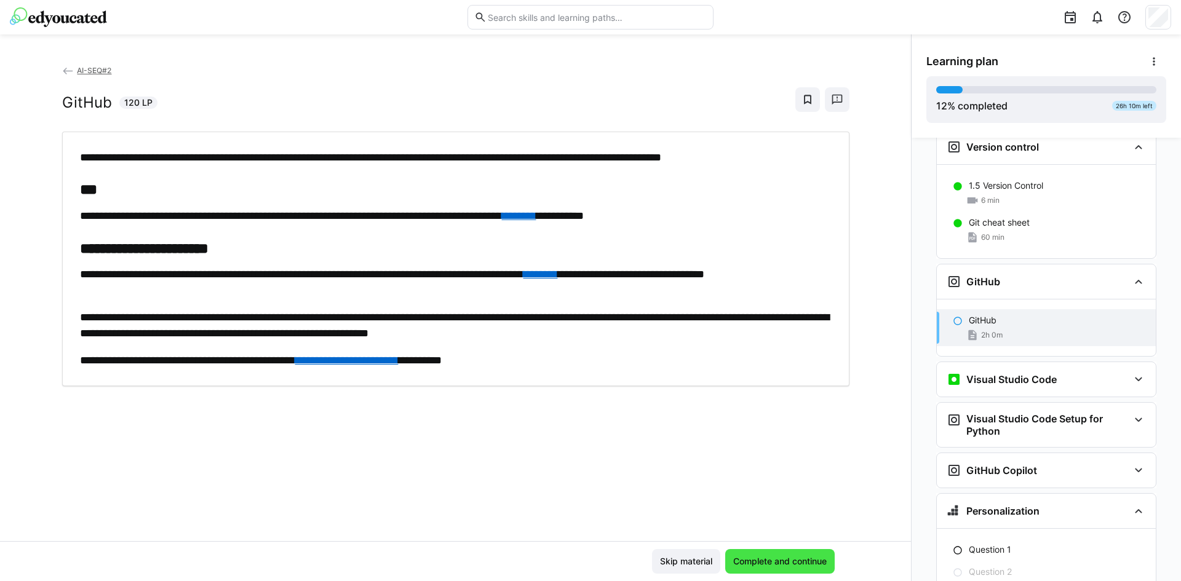
scroll to position [747, 0]
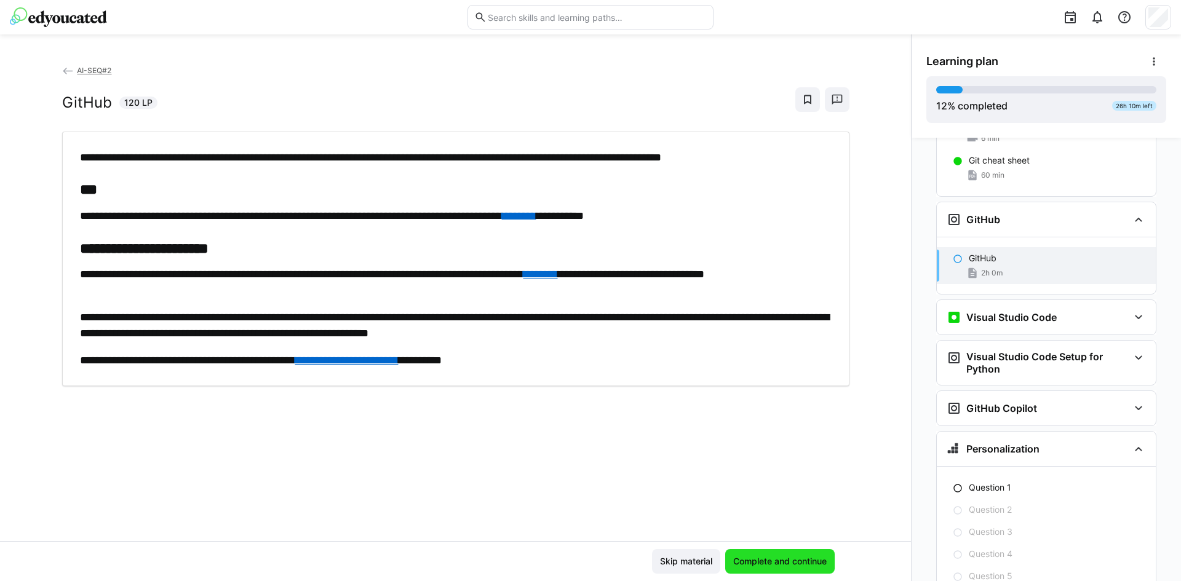
click at [753, 570] on span "Complete and continue" at bounding box center [779, 561] width 109 height 25
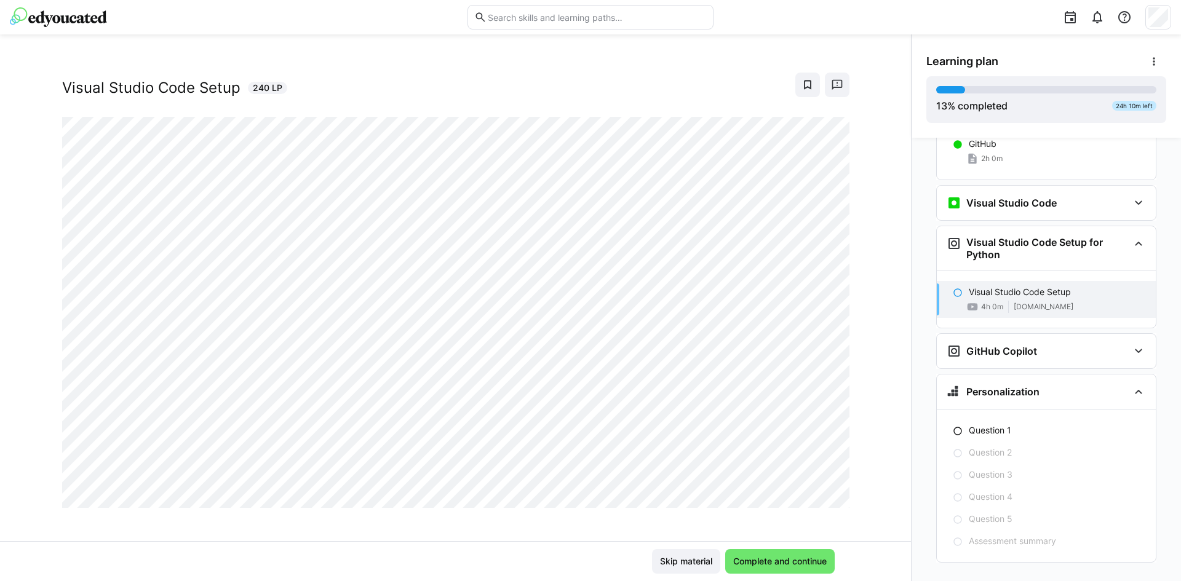
scroll to position [21, 0]
click at [707, 63] on div "AI-SEQ#2 Visual Studio Code Setup 240 LP Skip material Complete and continue" at bounding box center [455, 307] width 911 height 547
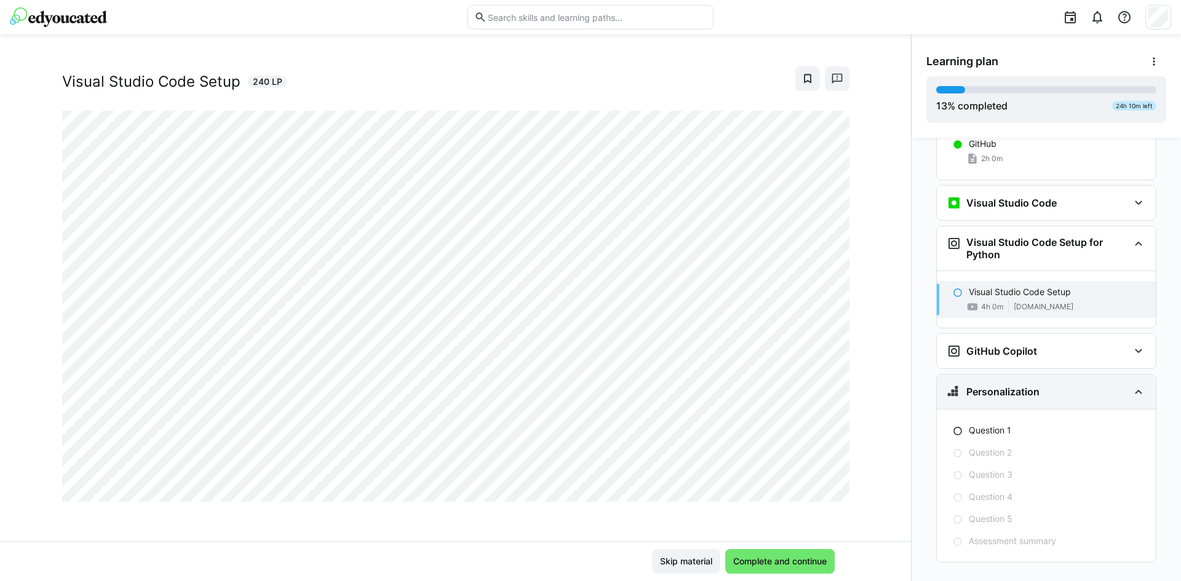
click at [1142, 376] on div "Personalization" at bounding box center [1046, 391] width 219 height 34
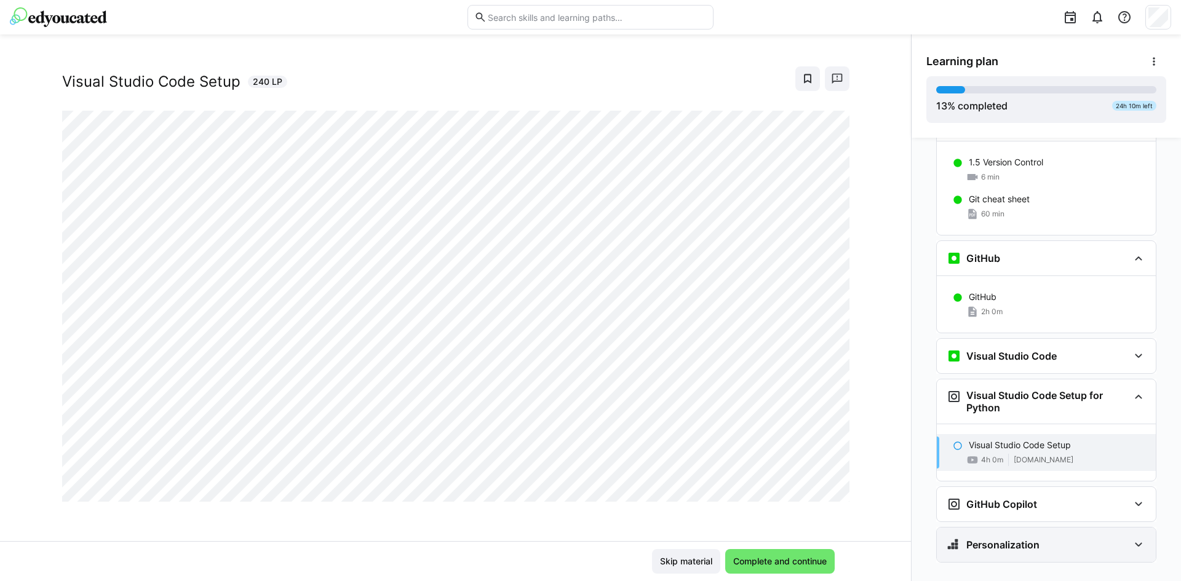
click at [1136, 537] on eds-icon at bounding box center [1138, 544] width 15 height 15
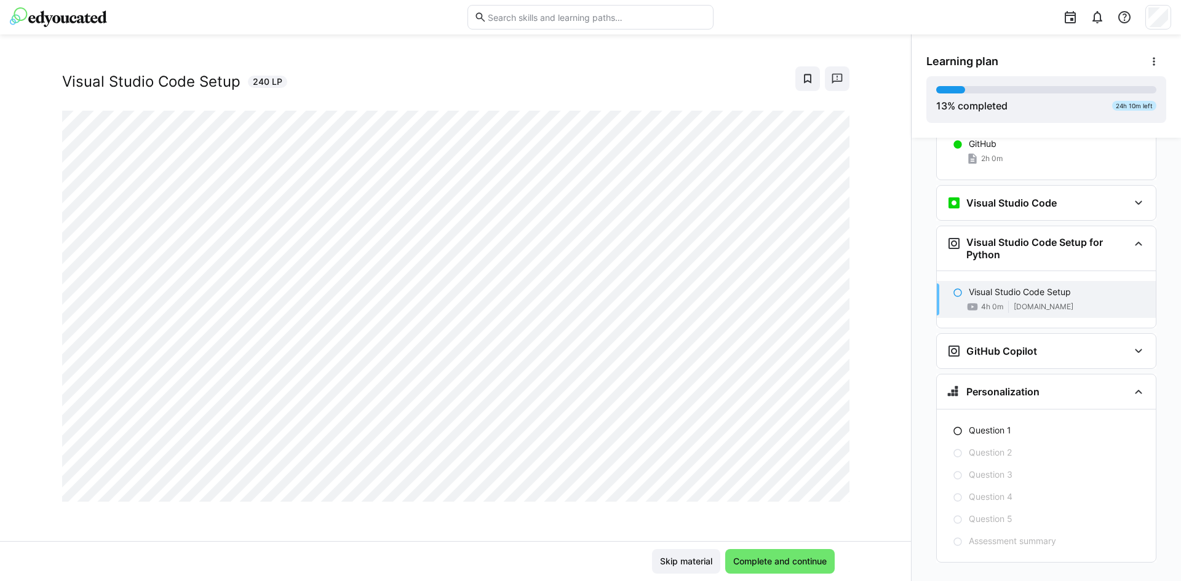
scroll to position [759, 0]
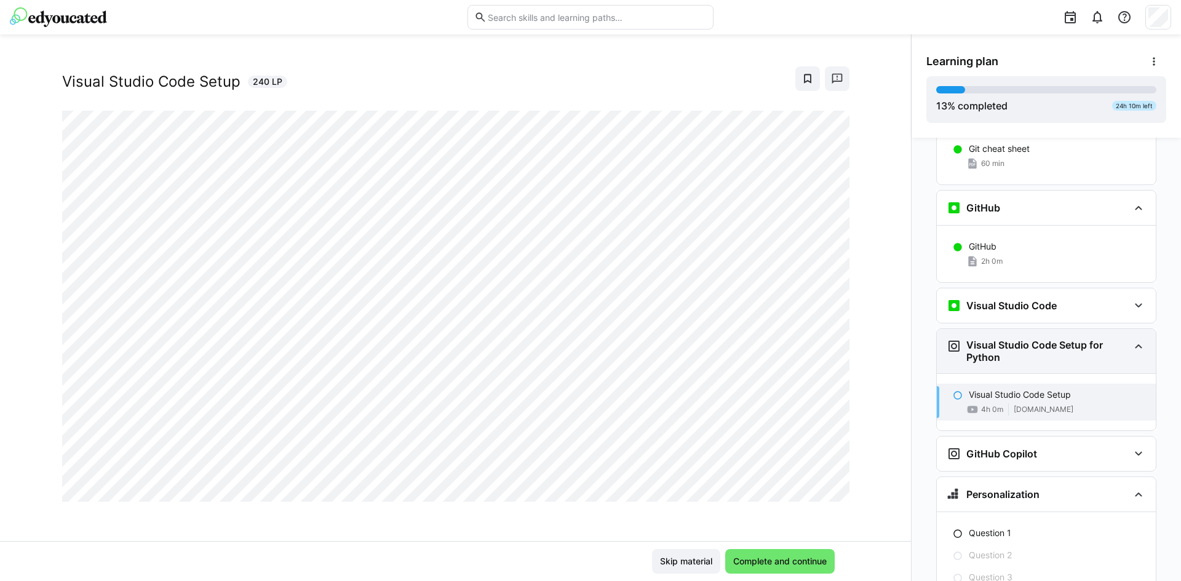
click at [1131, 339] on eds-icon at bounding box center [1138, 346] width 15 height 15
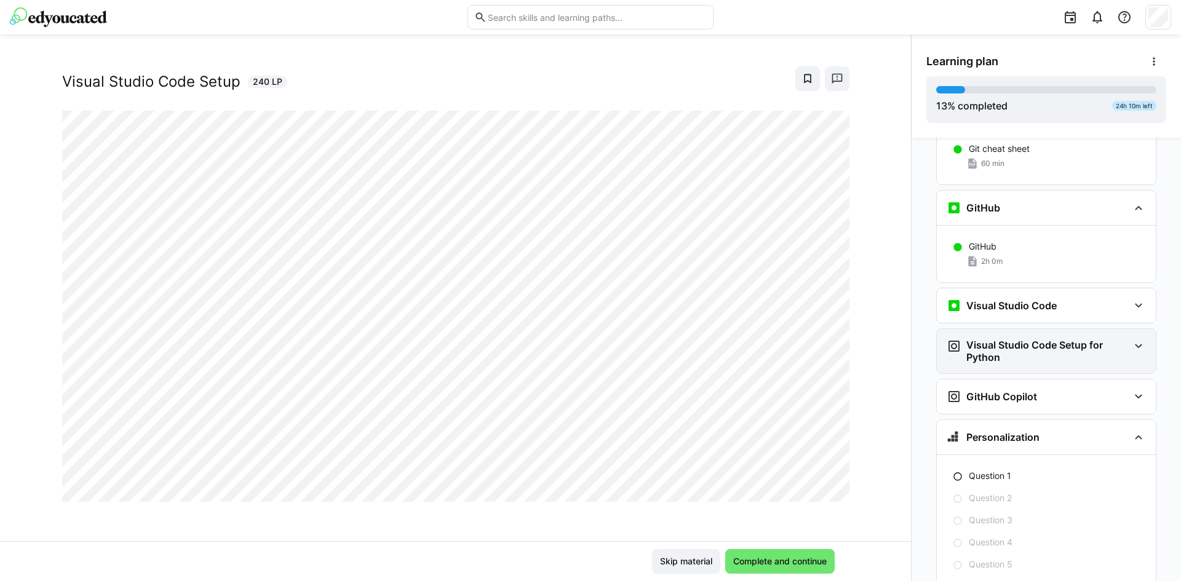
click at [1131, 339] on eds-icon at bounding box center [1138, 346] width 15 height 15
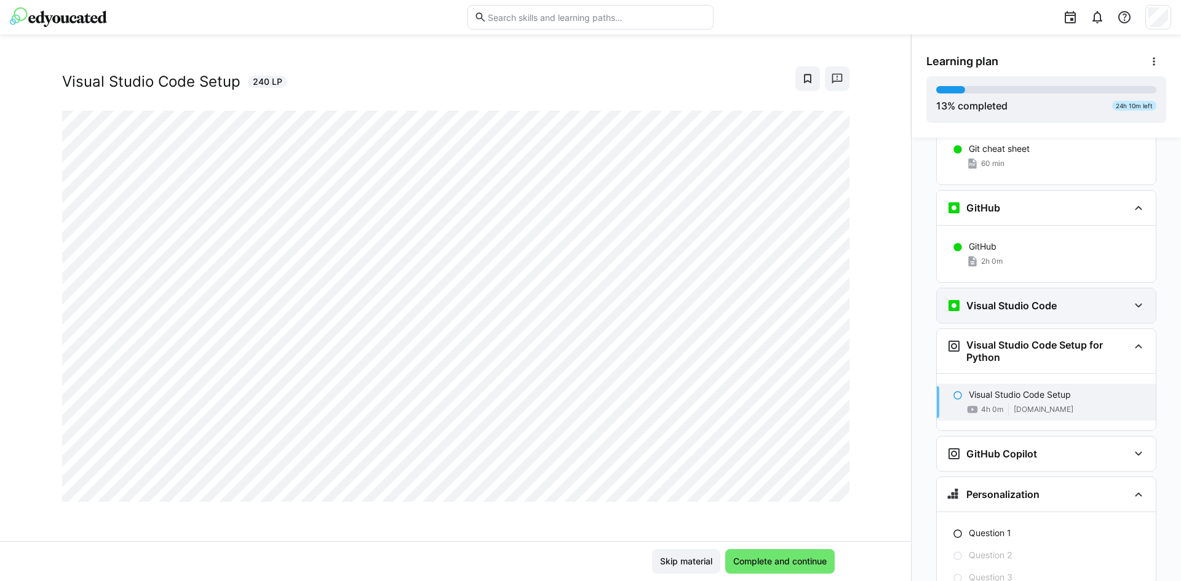
click at [1138, 298] on eds-icon at bounding box center [1138, 305] width 15 height 15
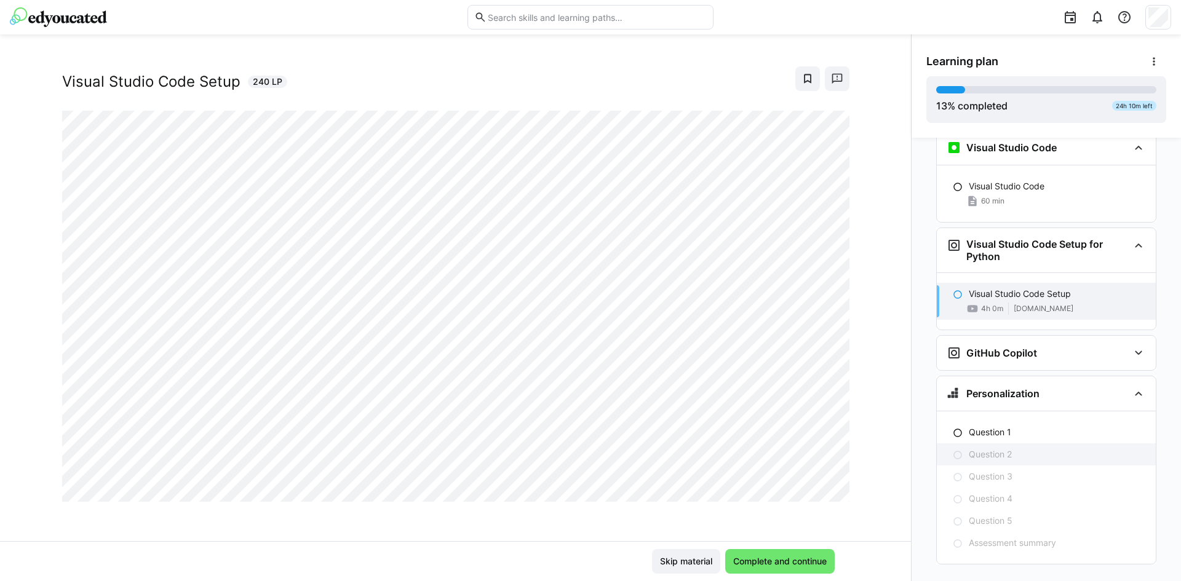
scroll to position [919, 0]
click at [1131, 344] on eds-icon at bounding box center [1138, 351] width 15 height 15
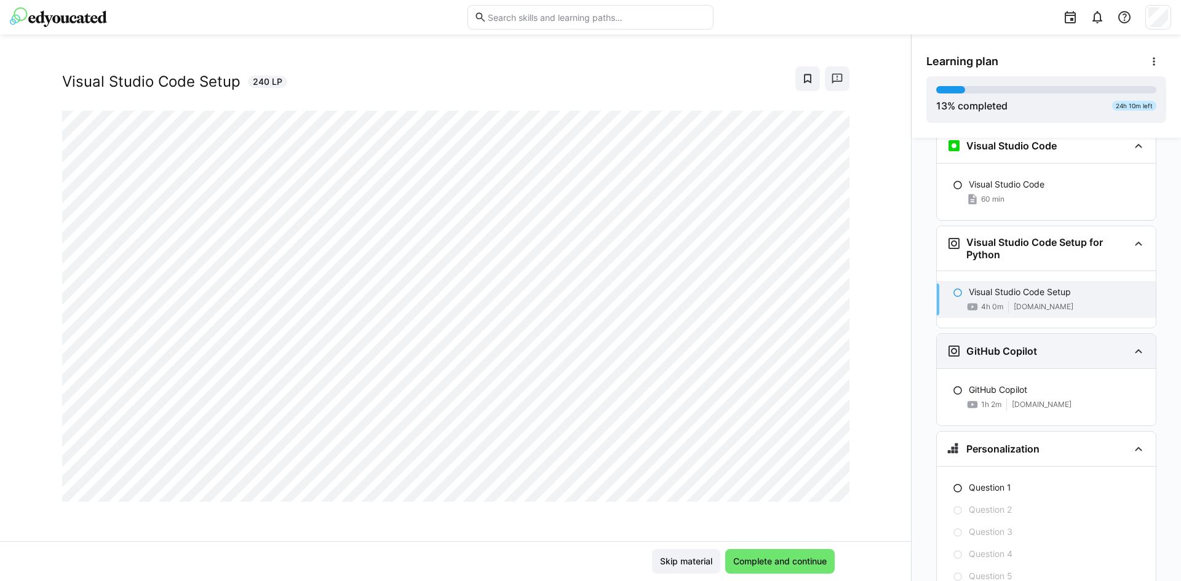
click at [1139, 334] on div "GitHub Copilot" at bounding box center [1046, 351] width 219 height 34
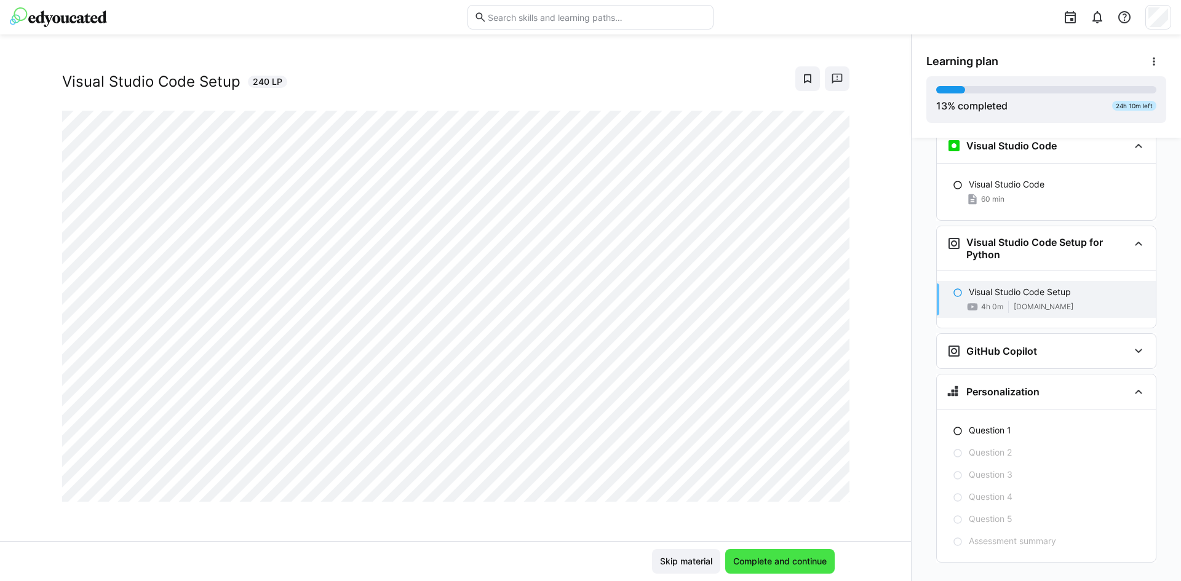
click at [788, 555] on span "Complete and continue" at bounding box center [779, 561] width 109 height 25
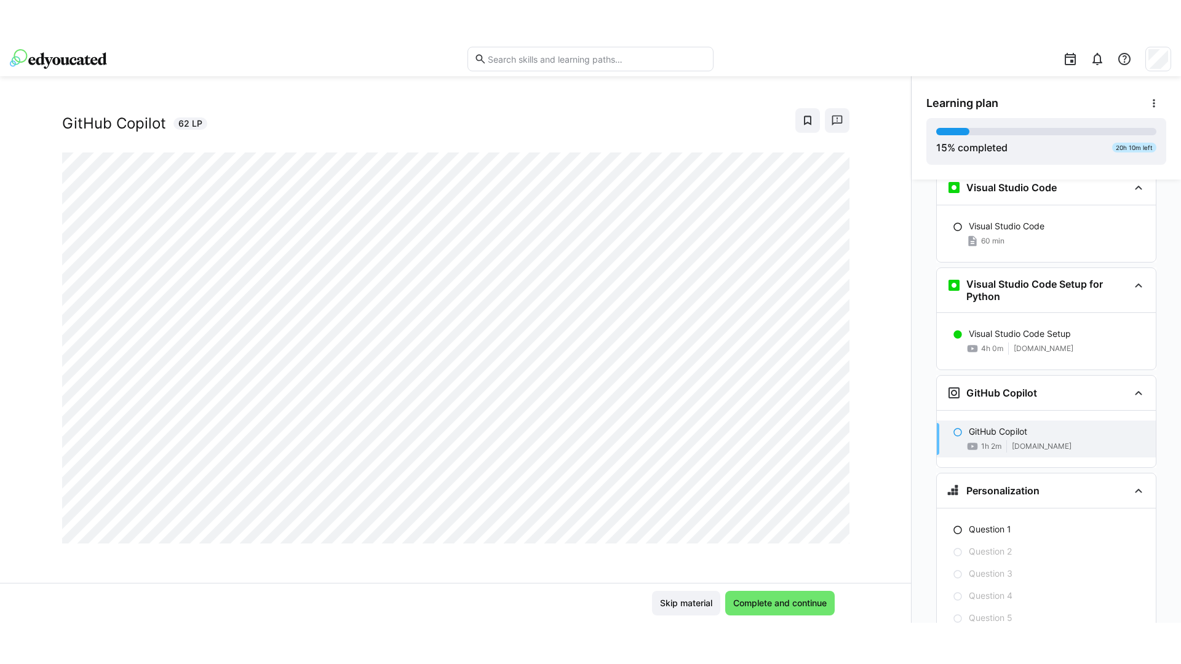
scroll to position [976, 0]
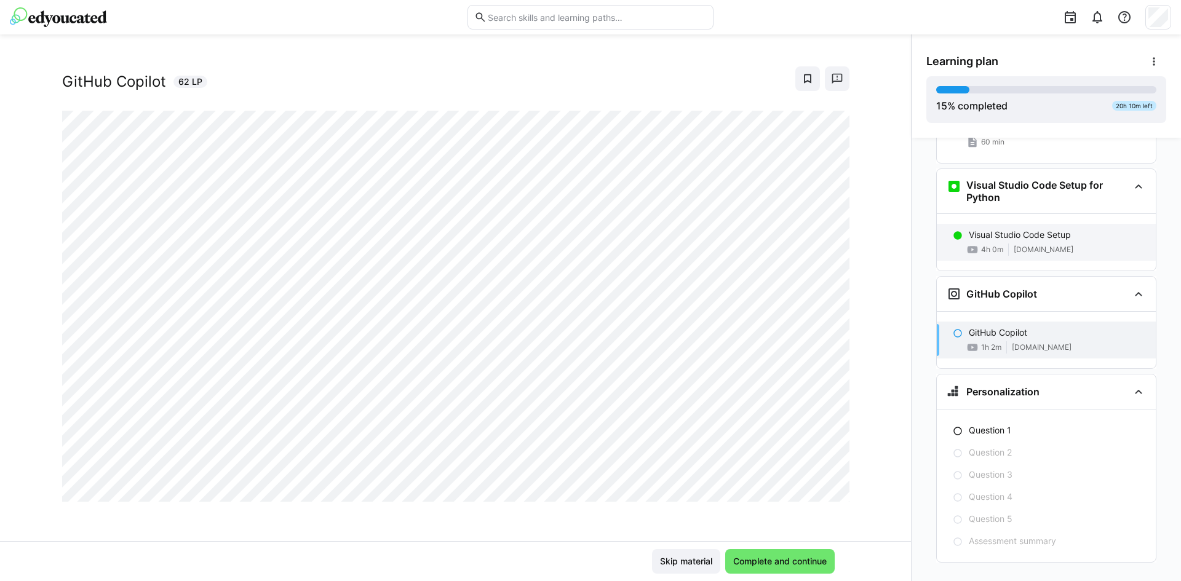
click at [1008, 224] on div "Visual Studio Code Setup 4h 0m www.youtube.com" at bounding box center [1046, 242] width 219 height 37
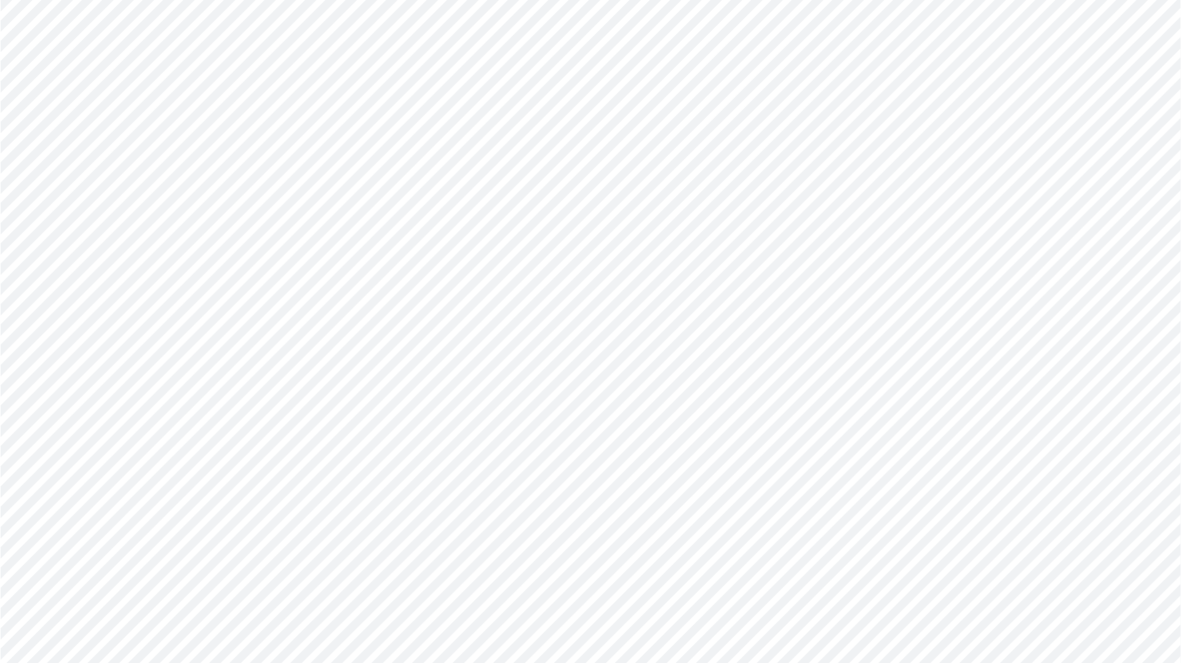
scroll to position [893, 0]
